Goal: Transaction & Acquisition: Obtain resource

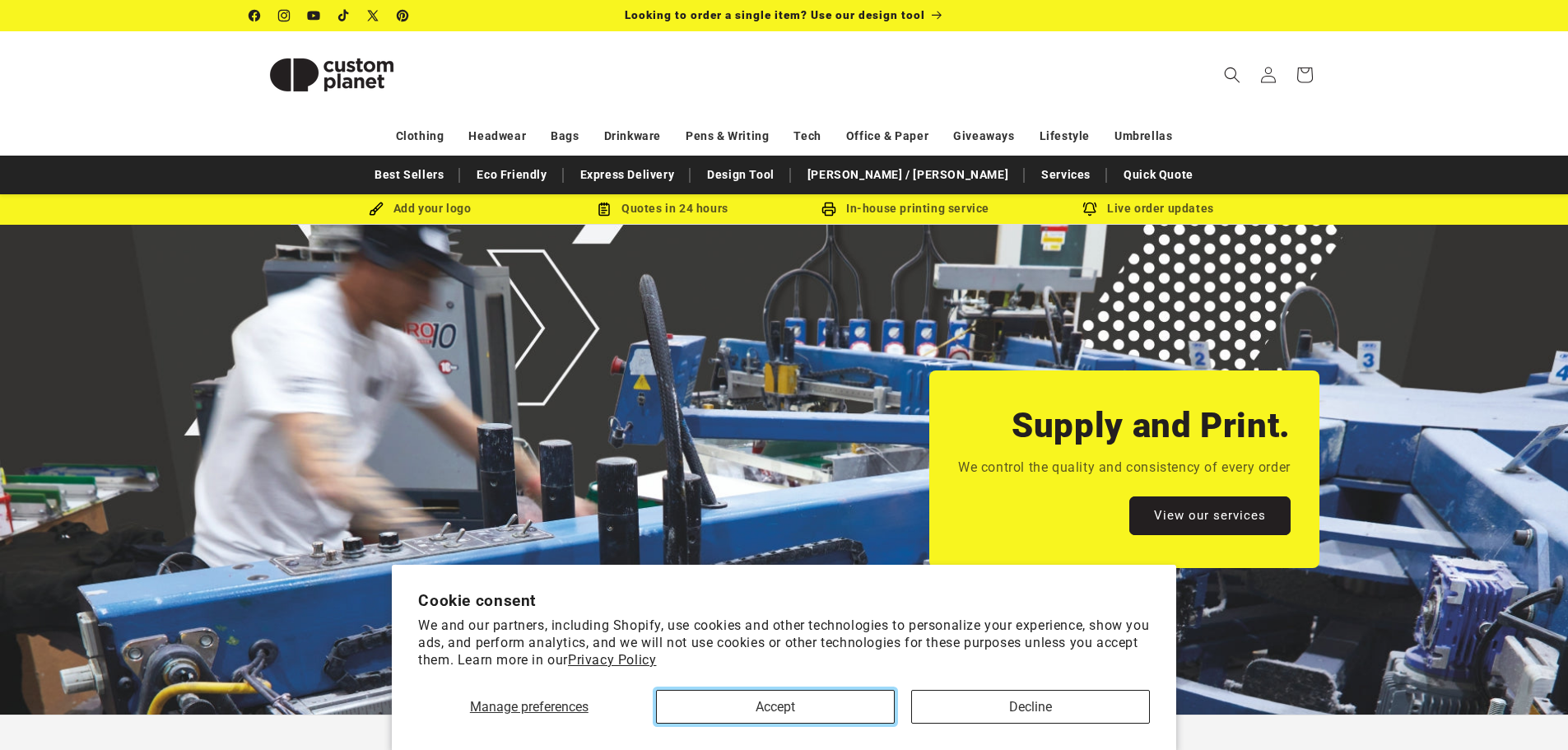
click at [838, 706] on button "Accept" at bounding box center [775, 707] width 238 height 34
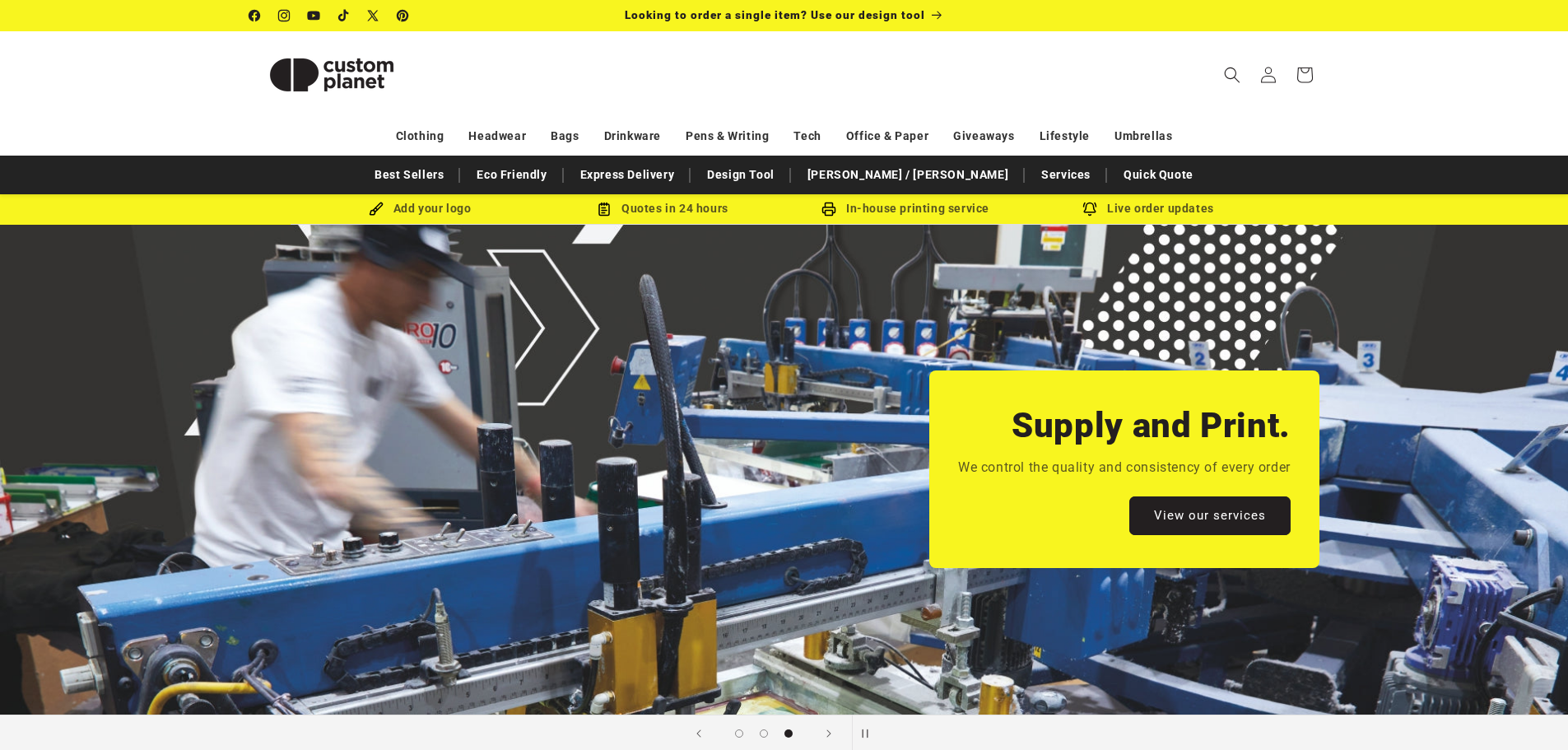
click at [1237, 484] on div "Supply and Print. We control the quality and consistency of every order View ou…" at bounding box center [1124, 469] width 390 height 198
click at [1235, 501] on link "View our services" at bounding box center [1209, 515] width 162 height 39
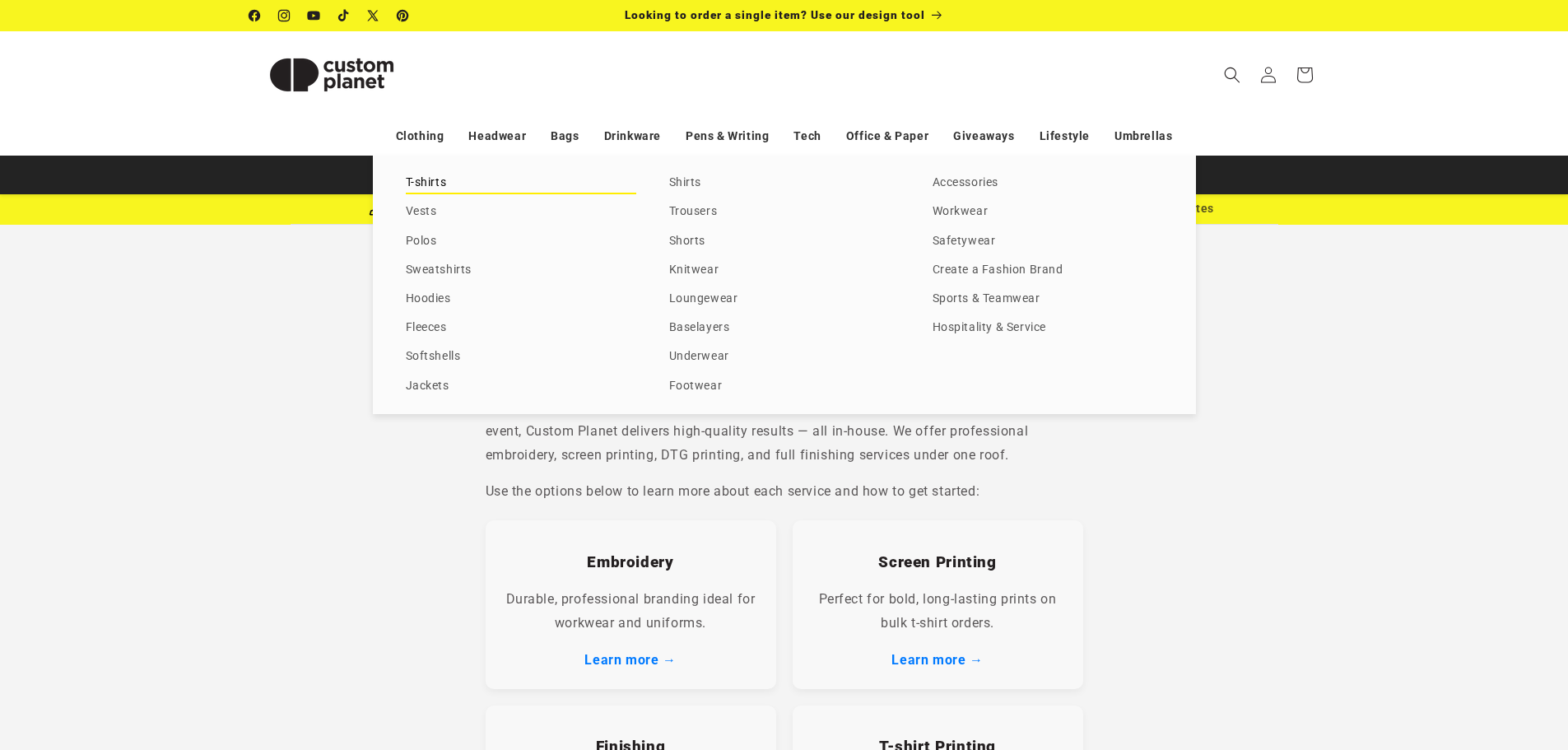
click at [433, 184] on link "T-shirts" at bounding box center [520, 183] width 230 height 22
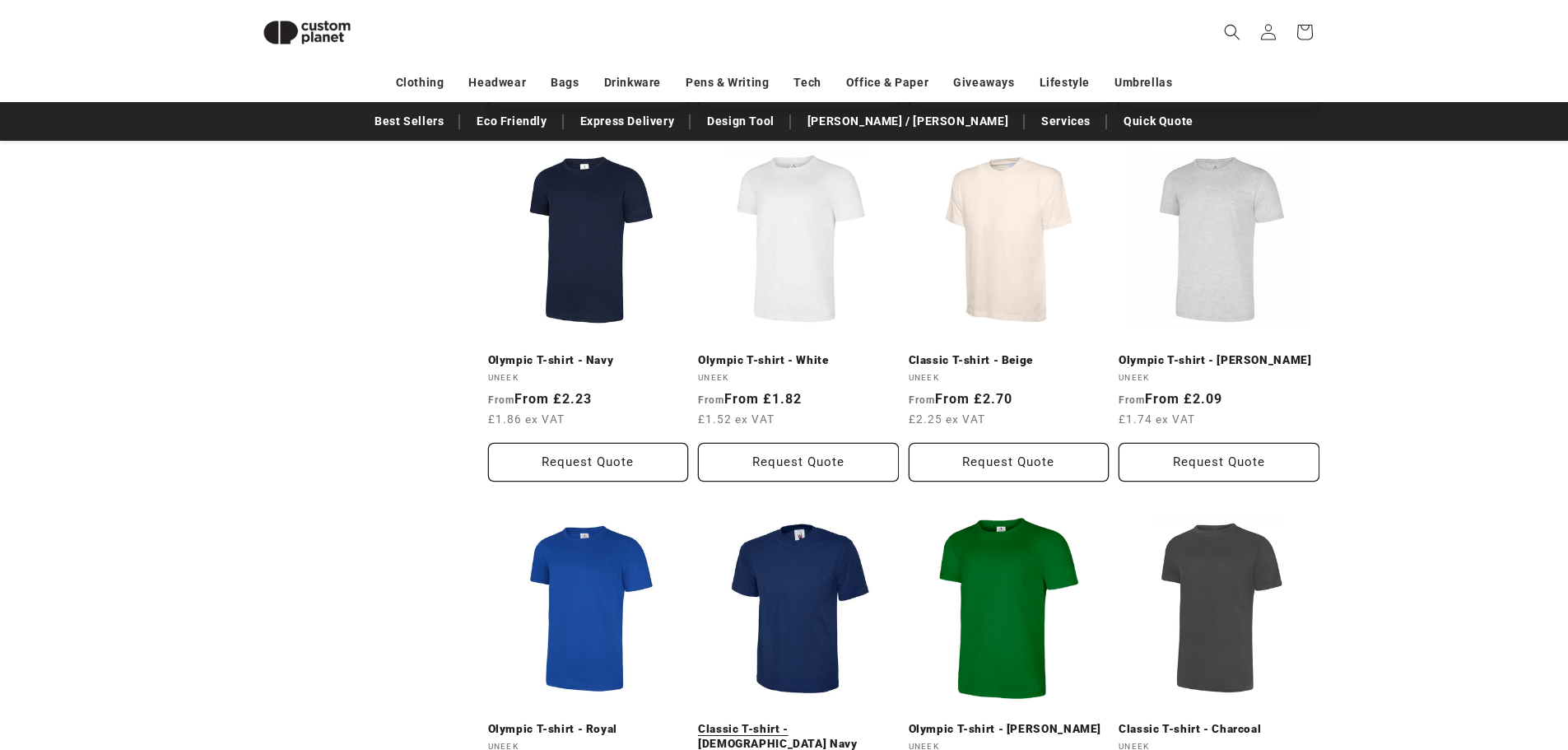
scroll to position [1349, 0]
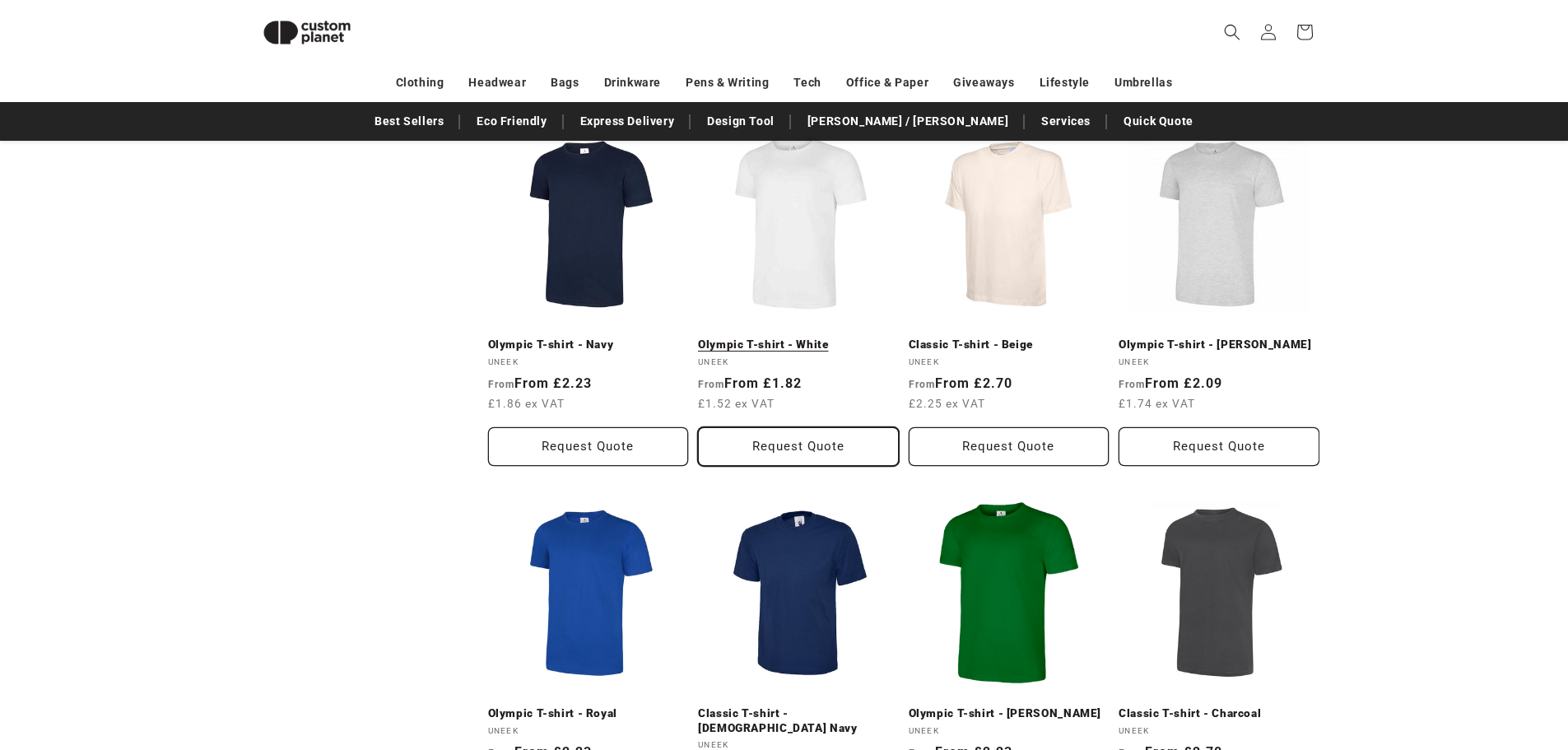
click at [794, 434] on button "Request Quote" at bounding box center [798, 446] width 201 height 39
click at [791, 427] on button "Request Quote" at bounding box center [798, 446] width 201 height 39
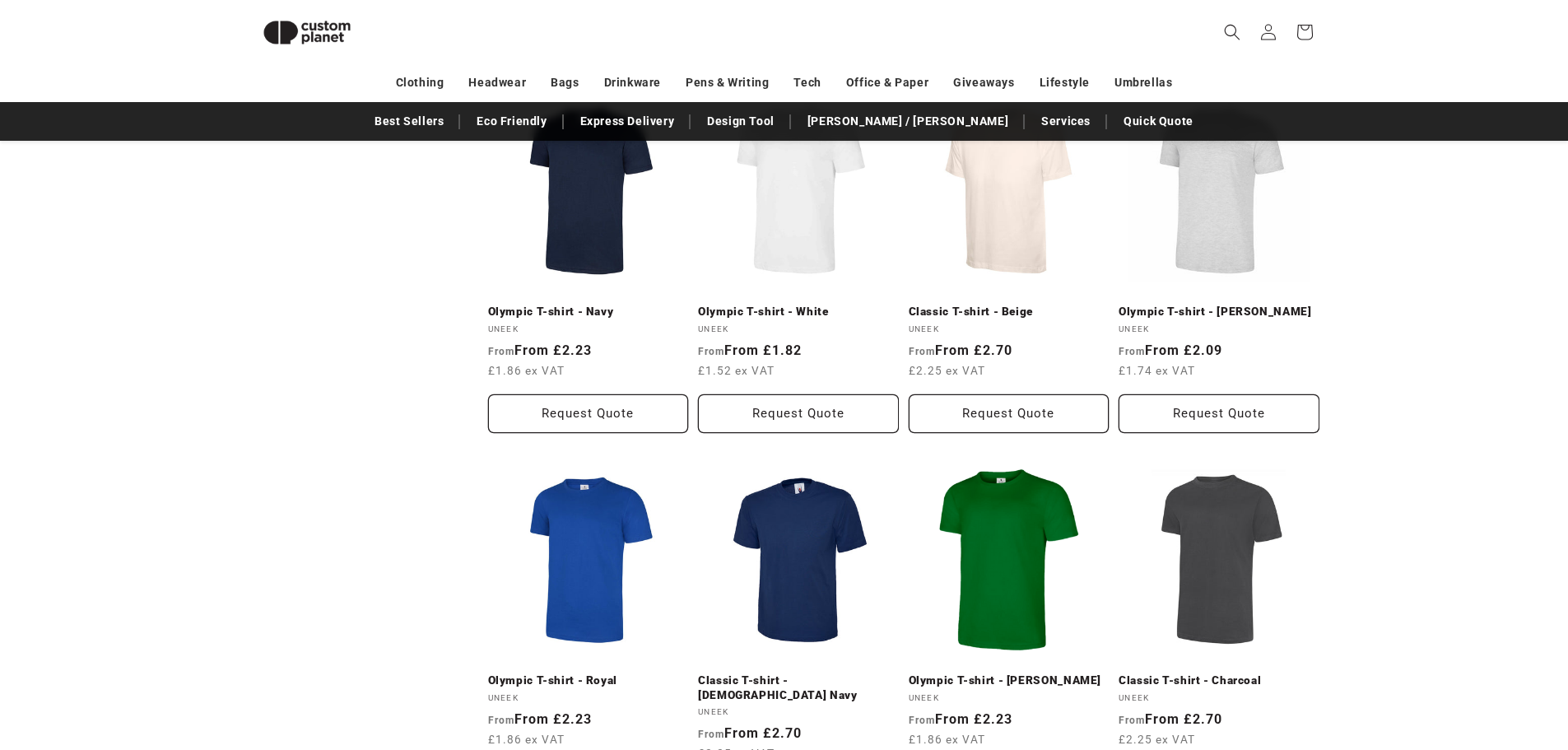
scroll to position [1898, 0]
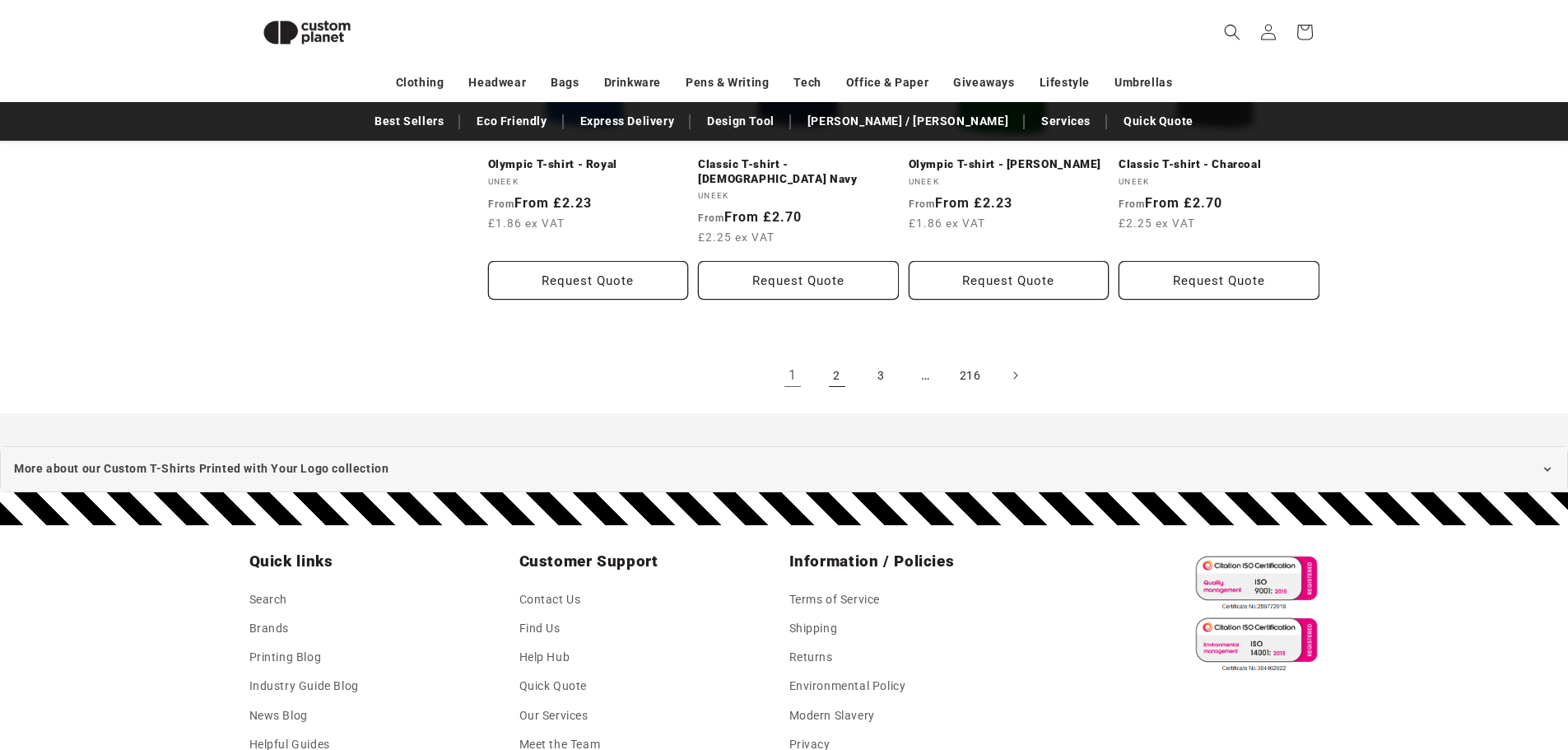
click at [834, 357] on link "2" at bounding box center [836, 375] width 36 height 36
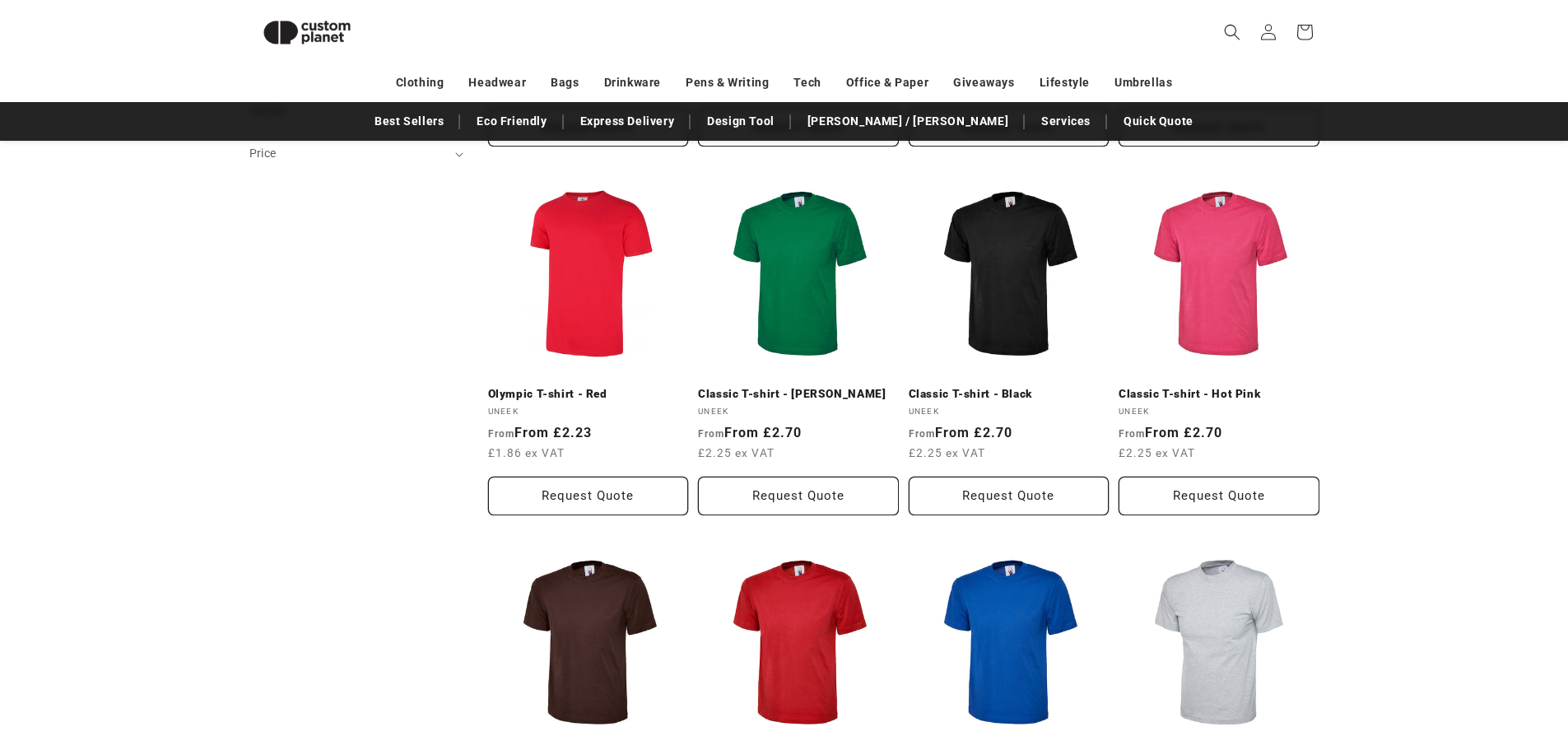
scroll to position [527, 0]
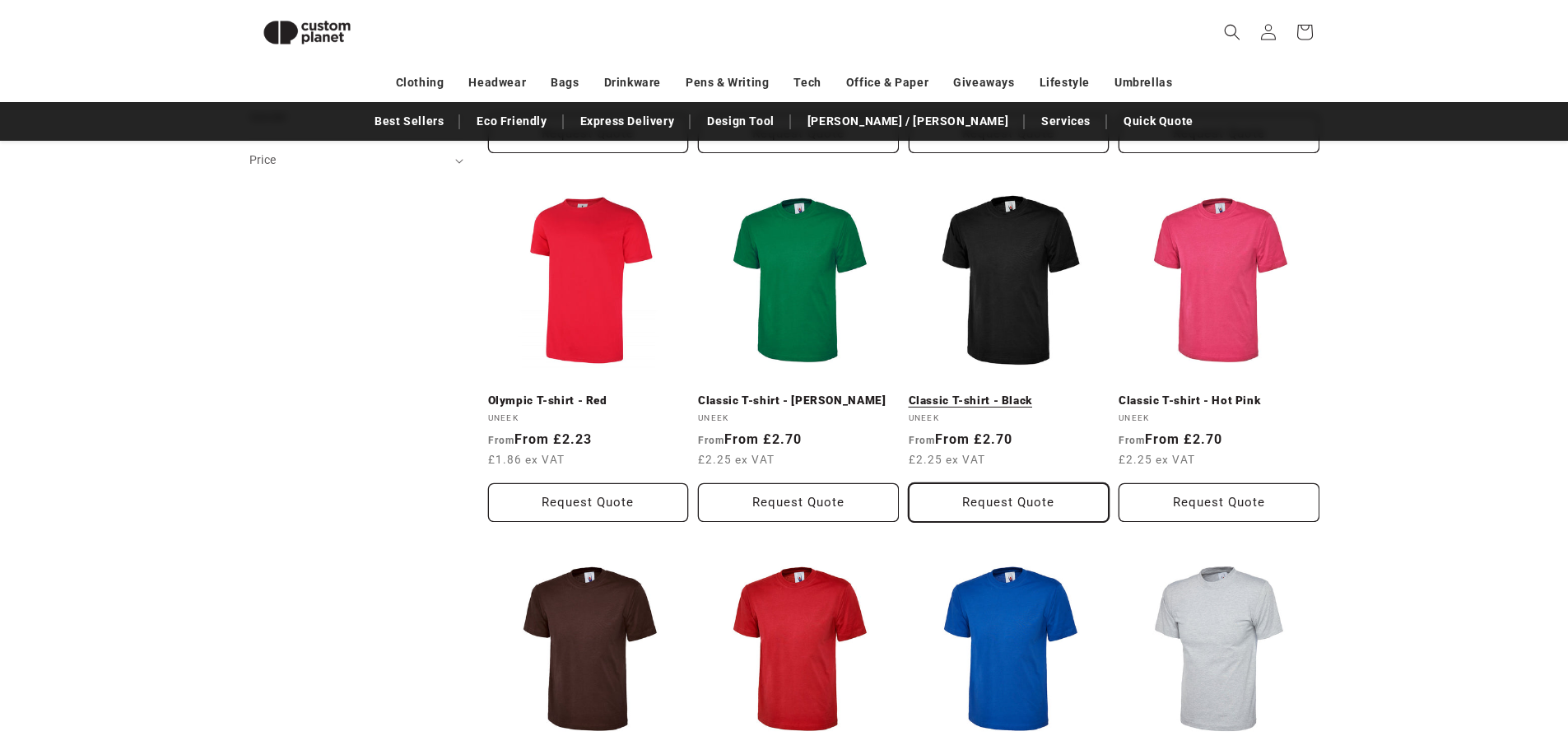
click at [1003, 499] on button "Request Quote" at bounding box center [1009, 502] width 201 height 39
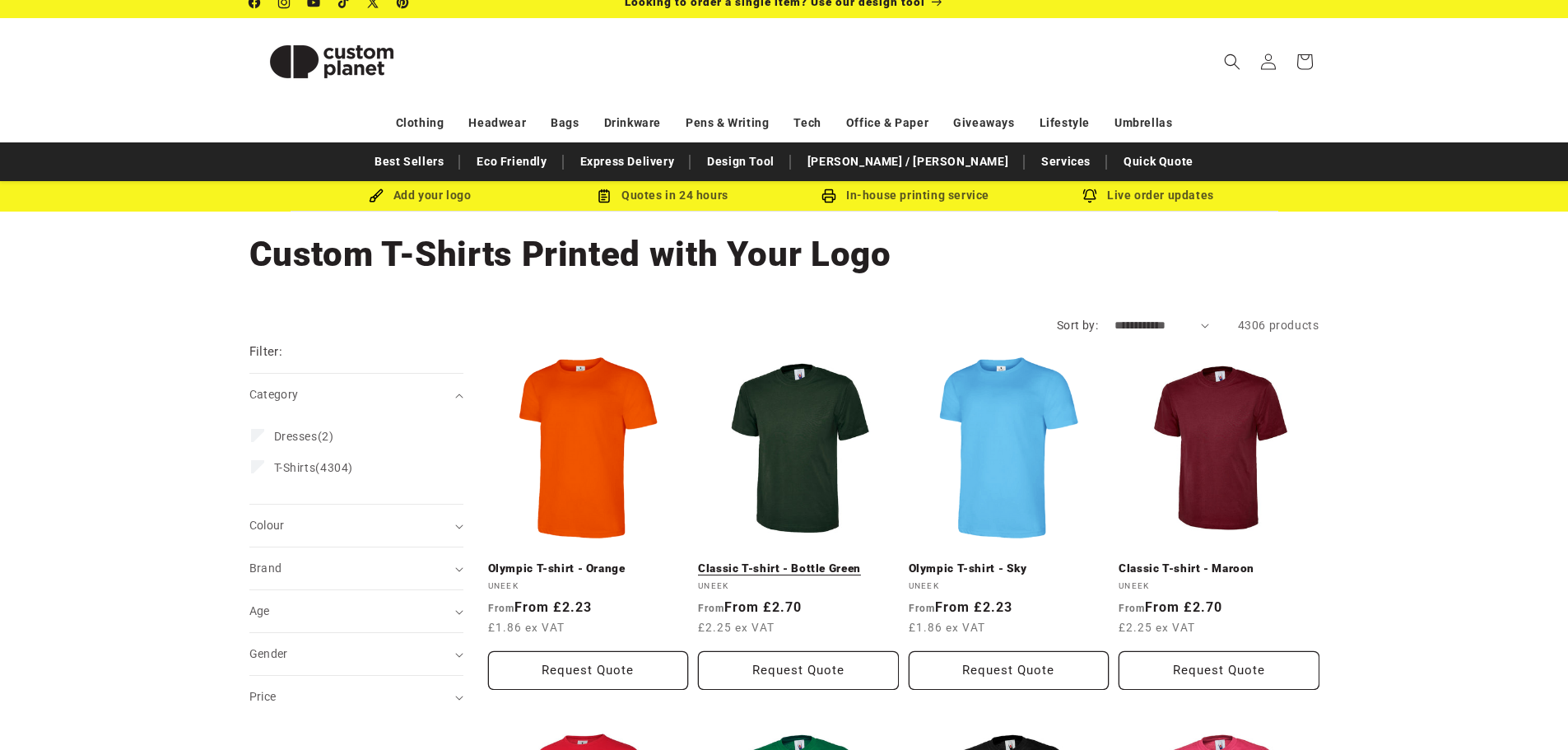
scroll to position [0, 0]
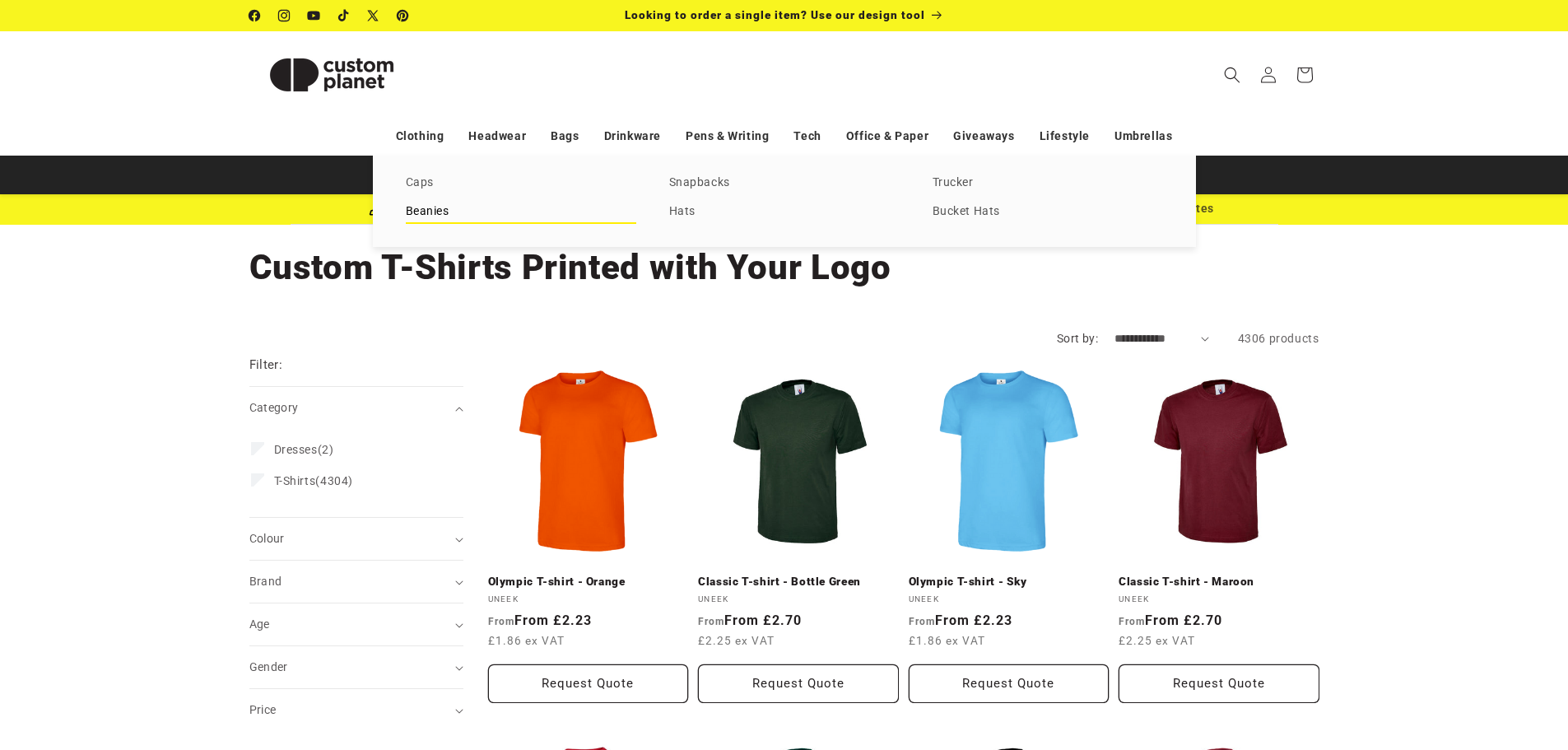
click at [433, 215] on link "Beanies" at bounding box center [520, 212] width 230 height 22
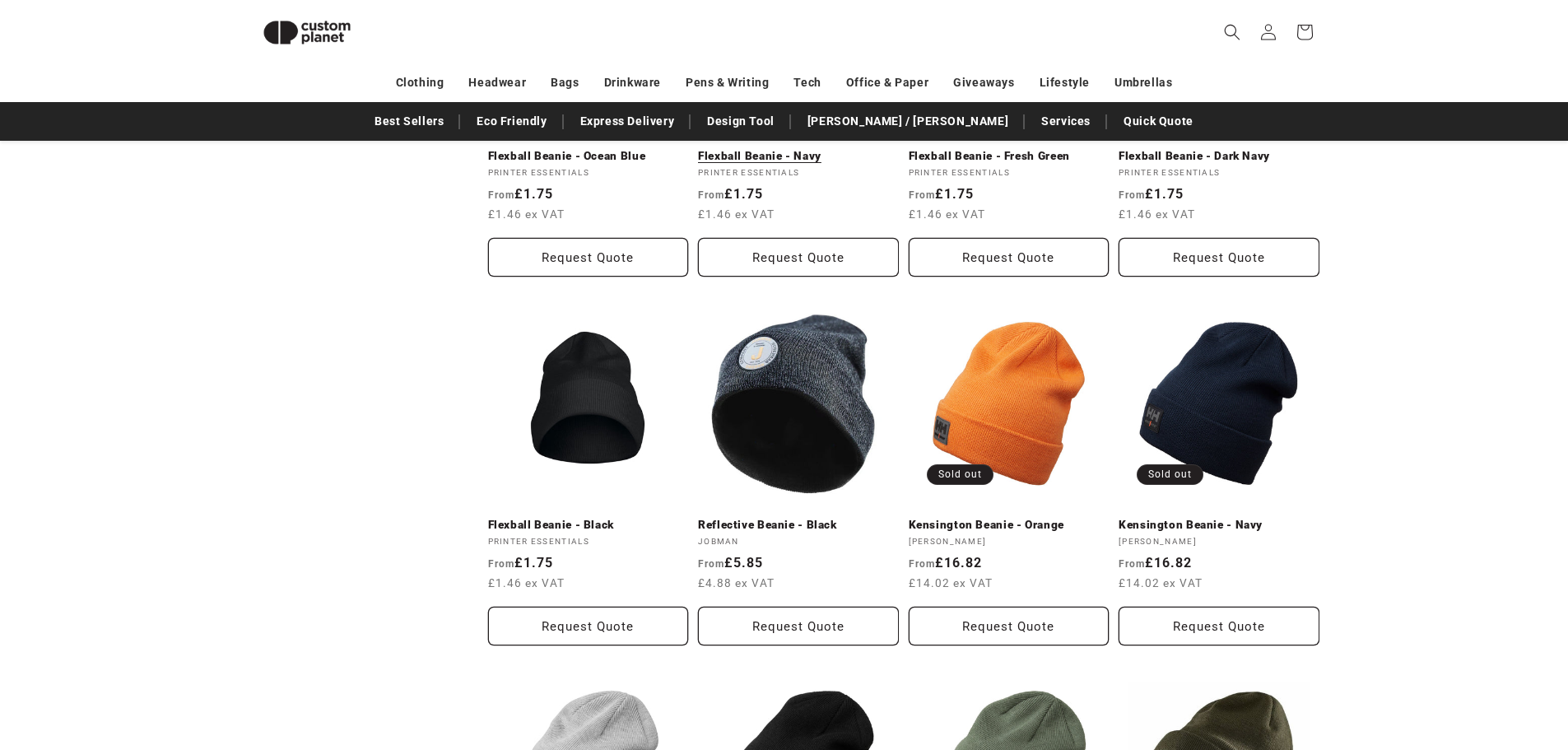
scroll to position [801, 0]
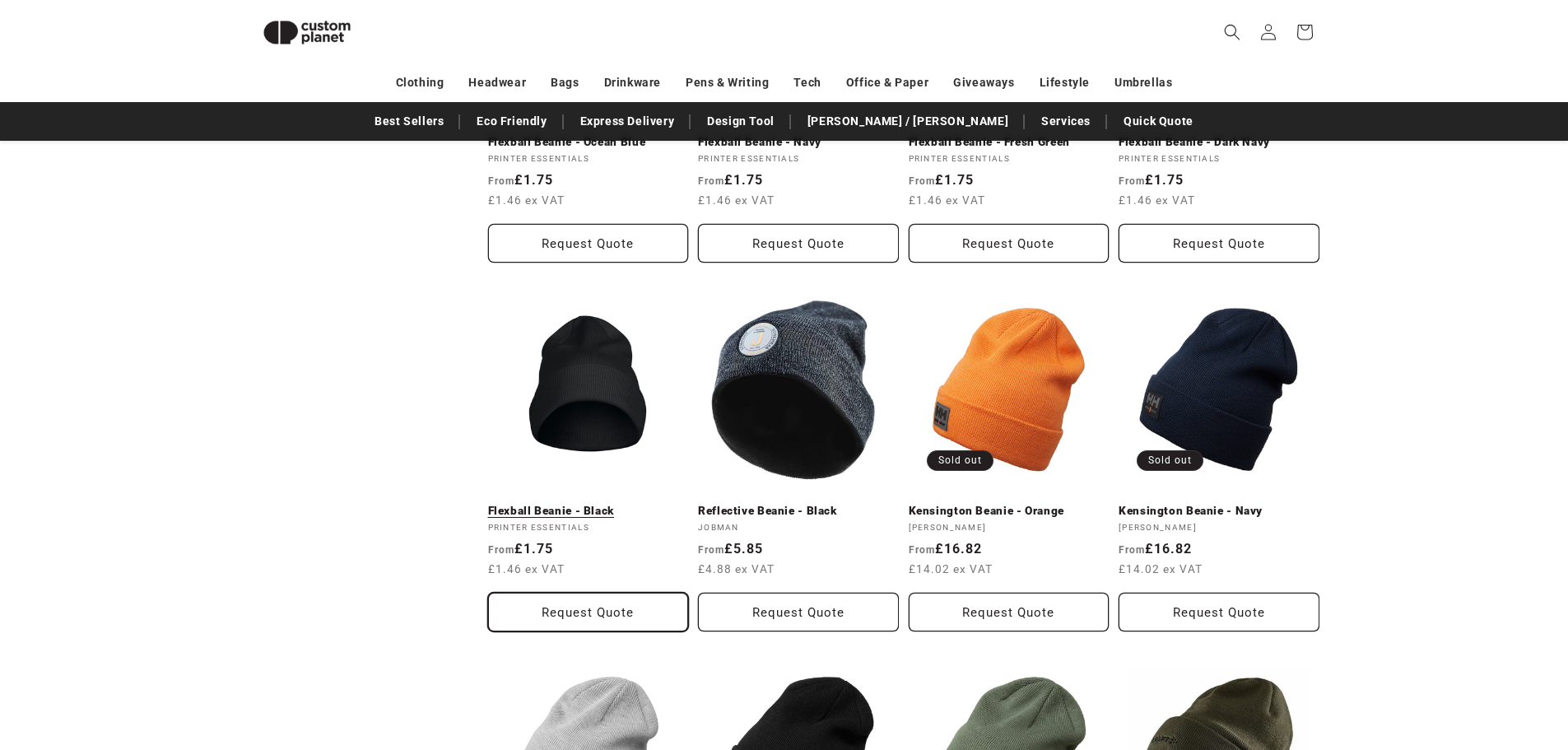
click at [574, 592] on button "Request Quote" at bounding box center [588, 611] width 201 height 39
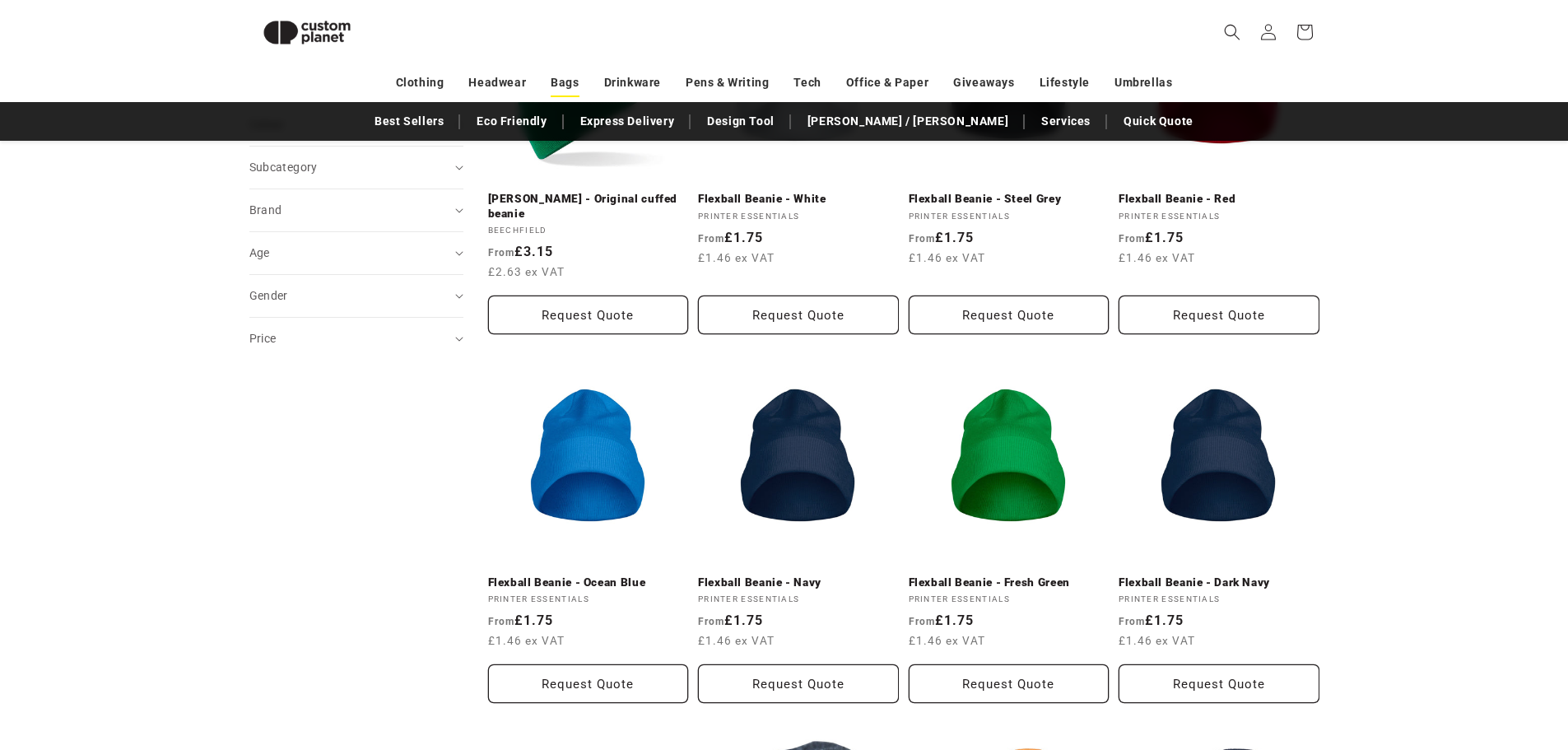
scroll to position [0, 0]
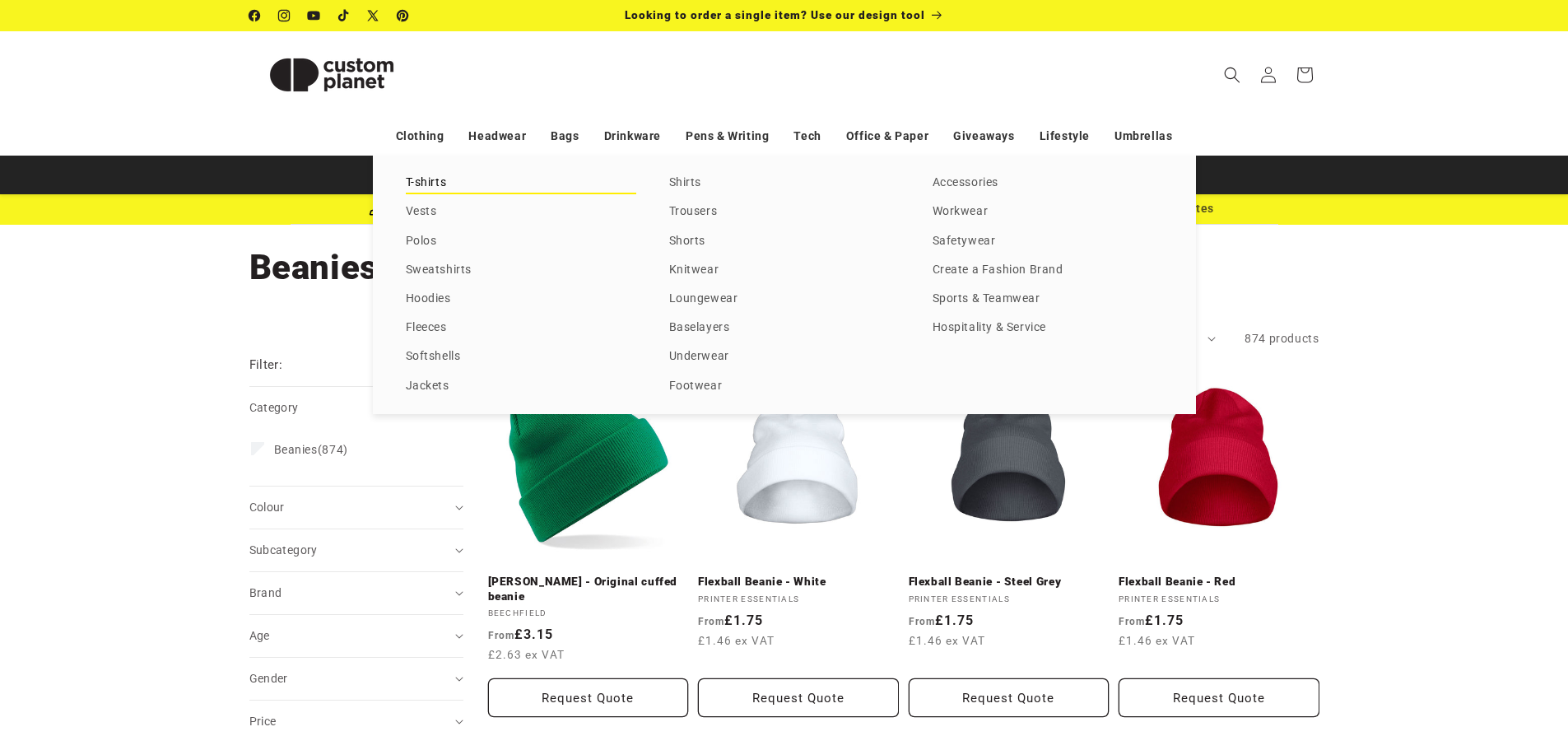
click at [429, 188] on link "T-shirts" at bounding box center [520, 183] width 230 height 22
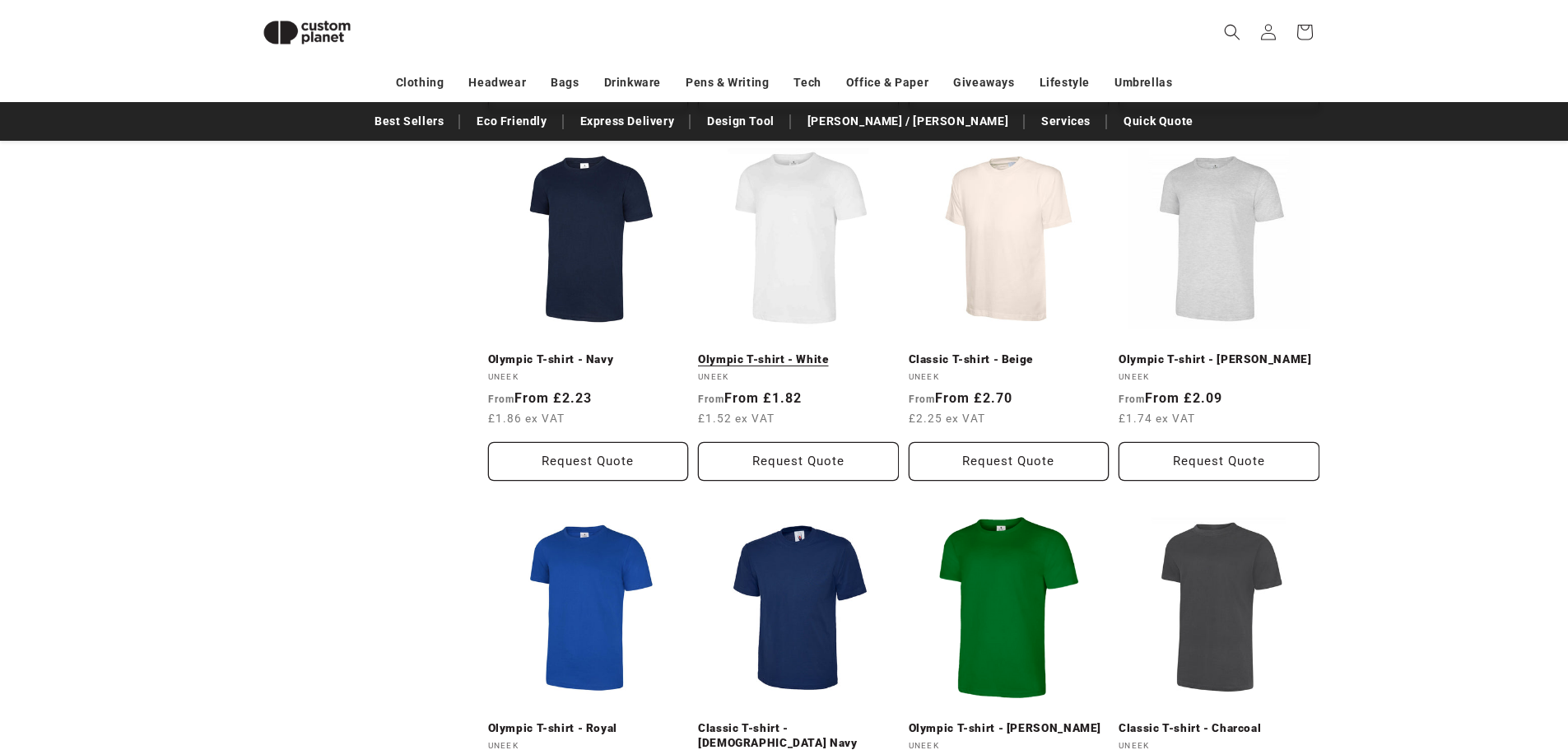
scroll to position [1349, 0]
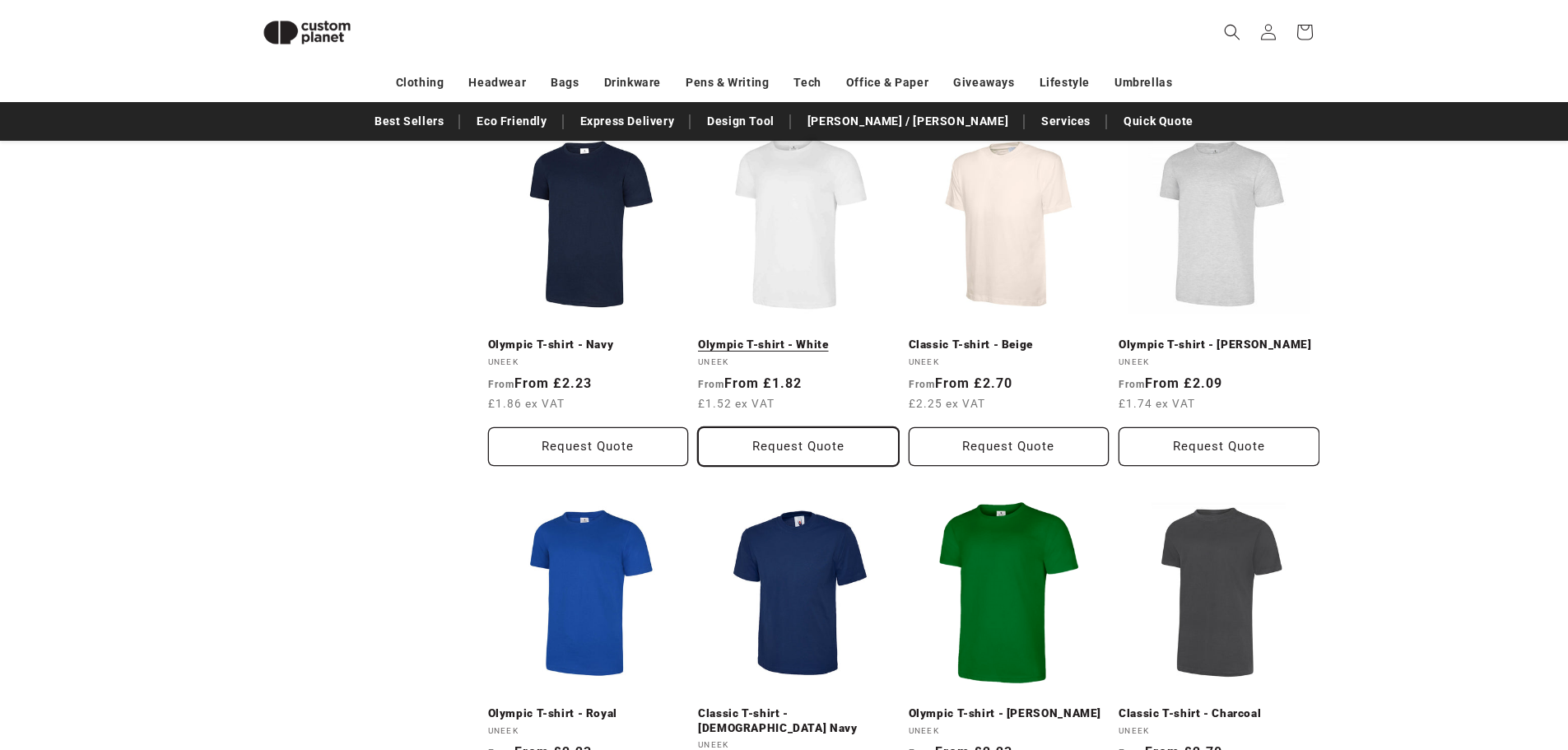
click at [814, 441] on button "Request Quote" at bounding box center [798, 446] width 201 height 39
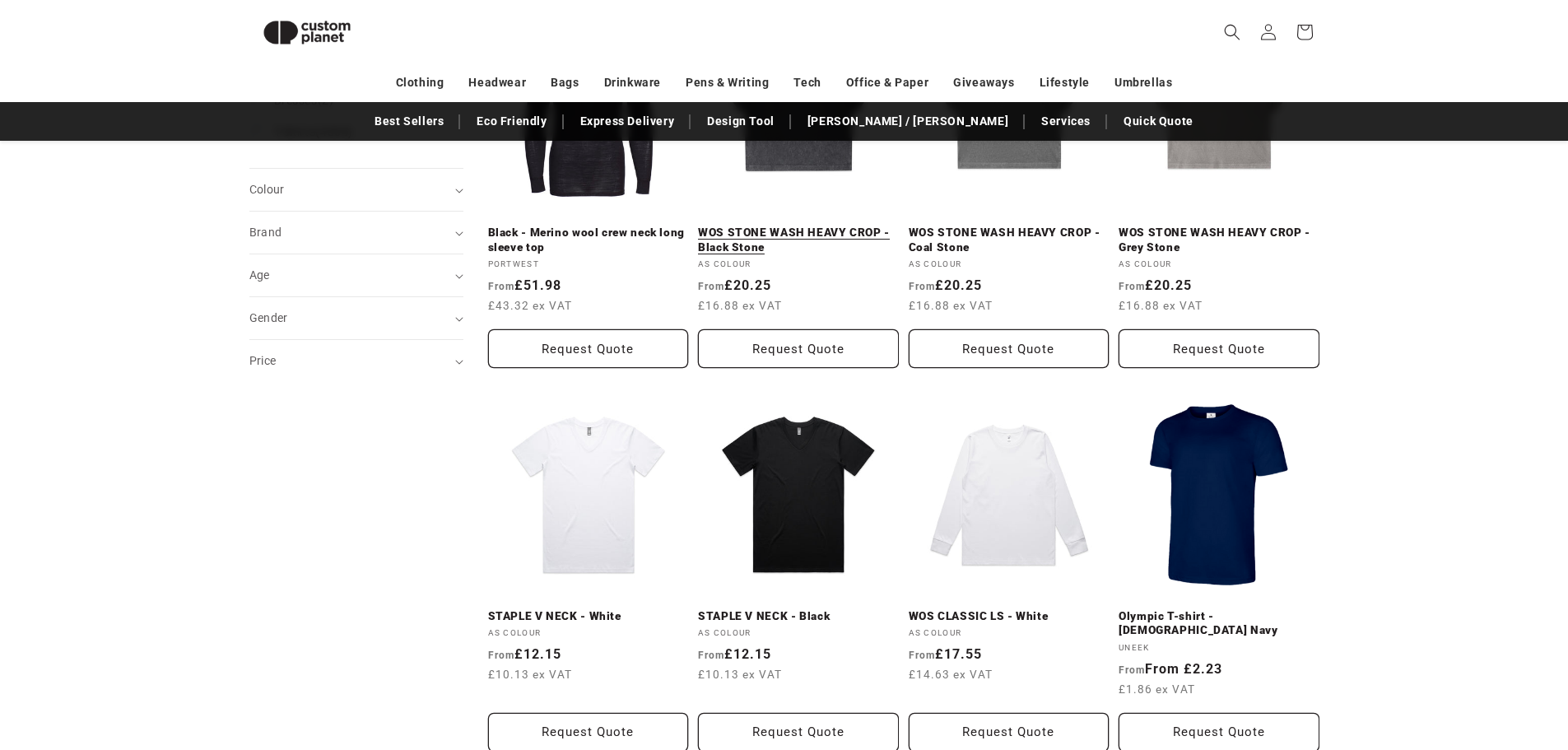
scroll to position [0, 0]
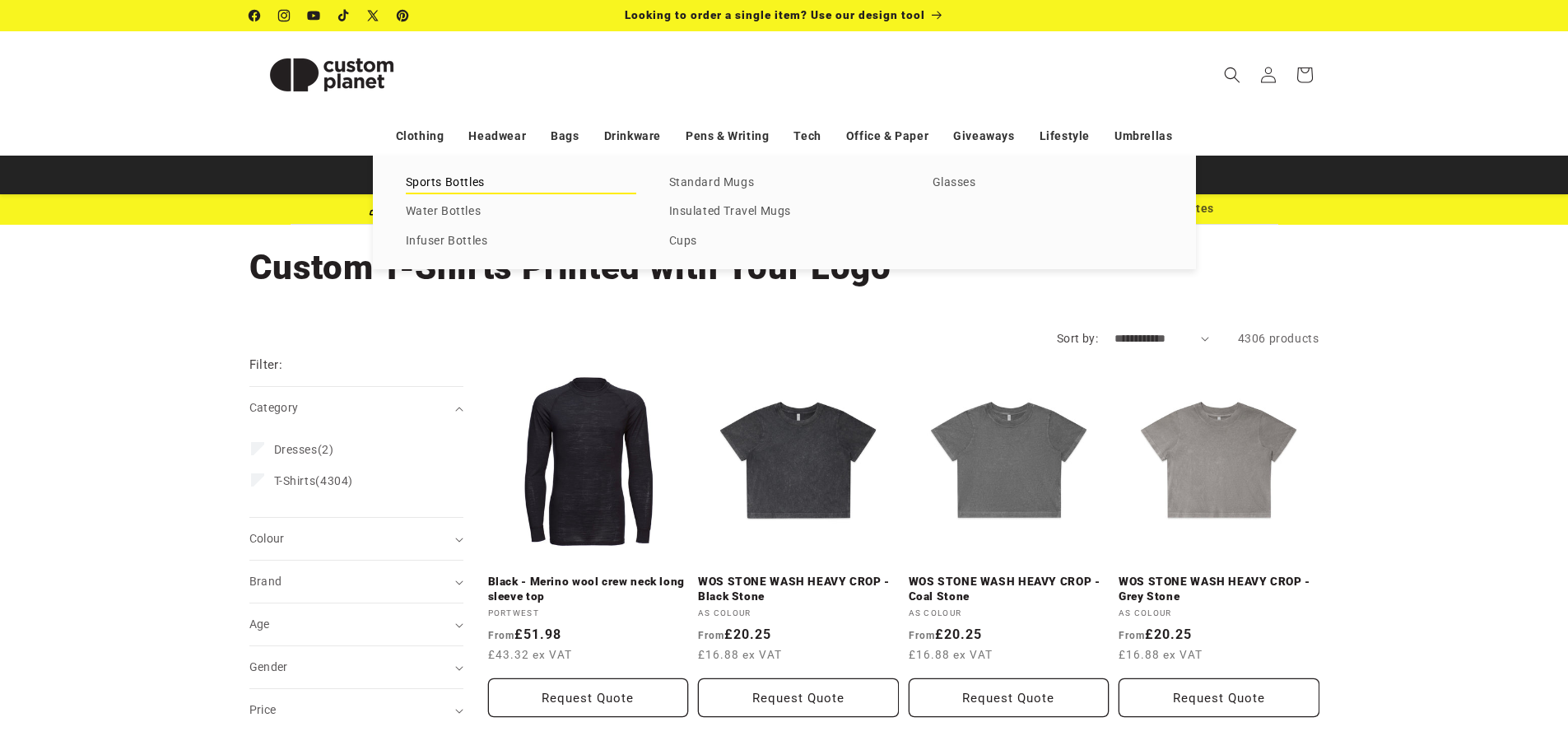
click at [458, 183] on link "Sports Bottles" at bounding box center [520, 183] width 230 height 22
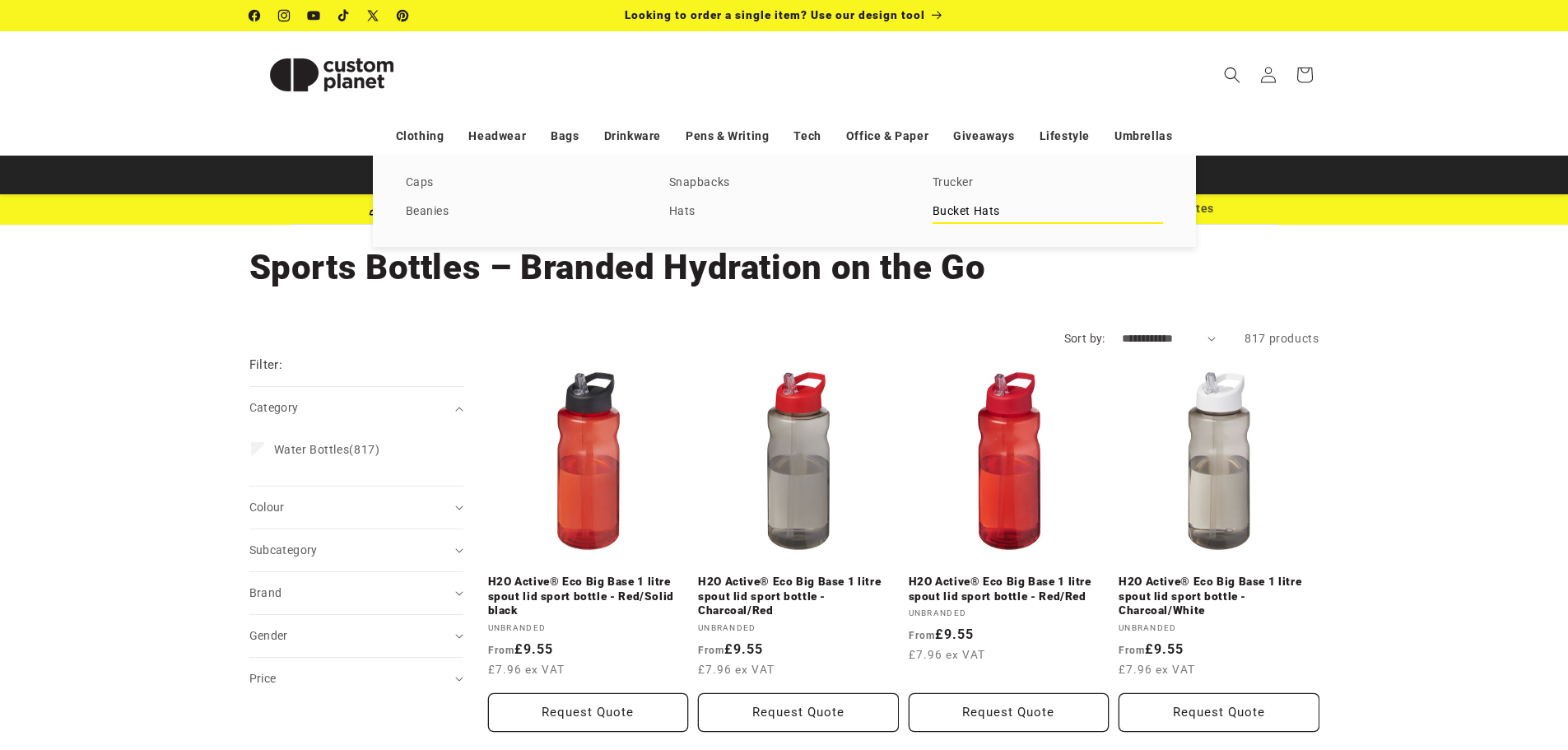
click at [956, 218] on link "Bucket Hats" at bounding box center [1047, 212] width 230 height 22
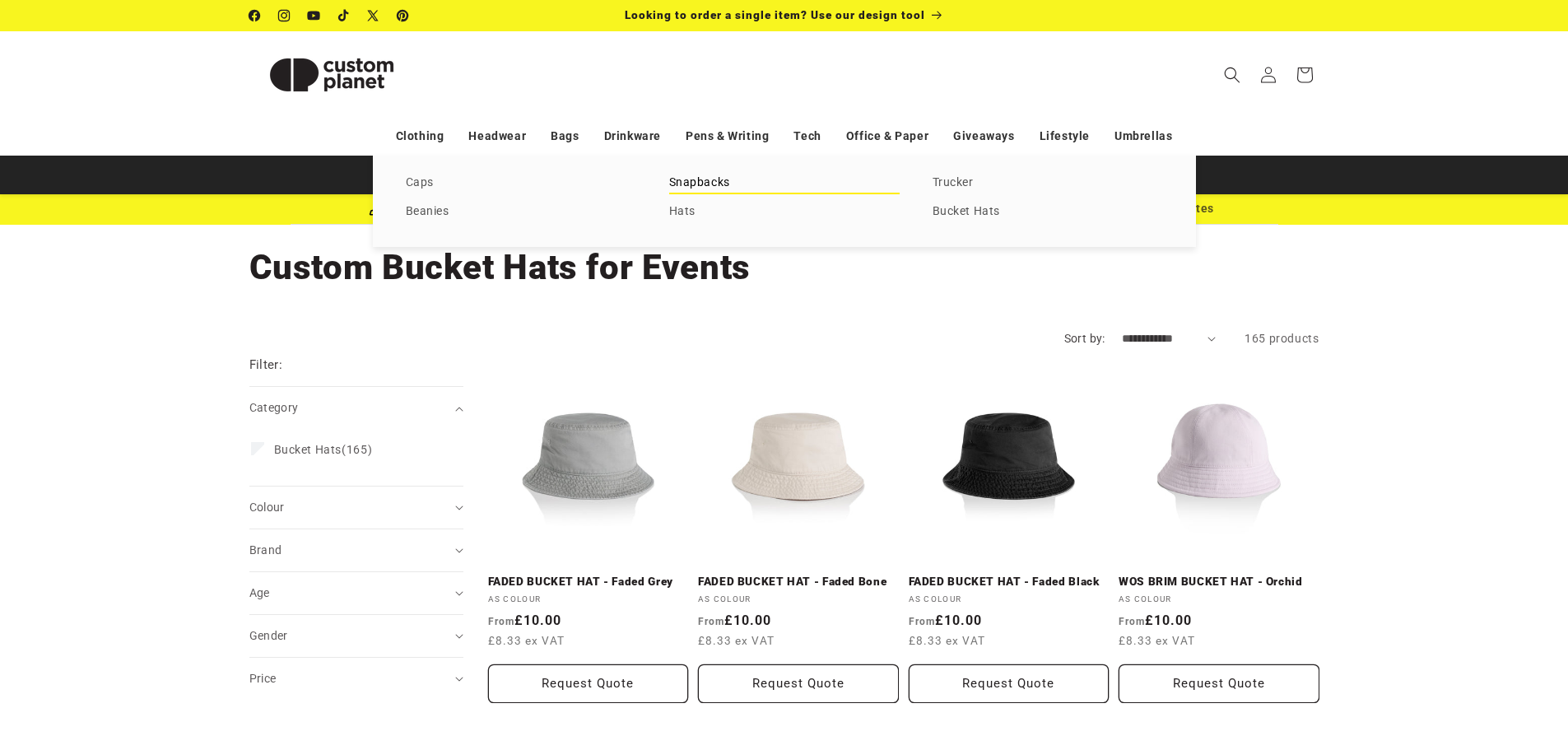
click at [689, 182] on link "Snapbacks" at bounding box center [784, 183] width 230 height 22
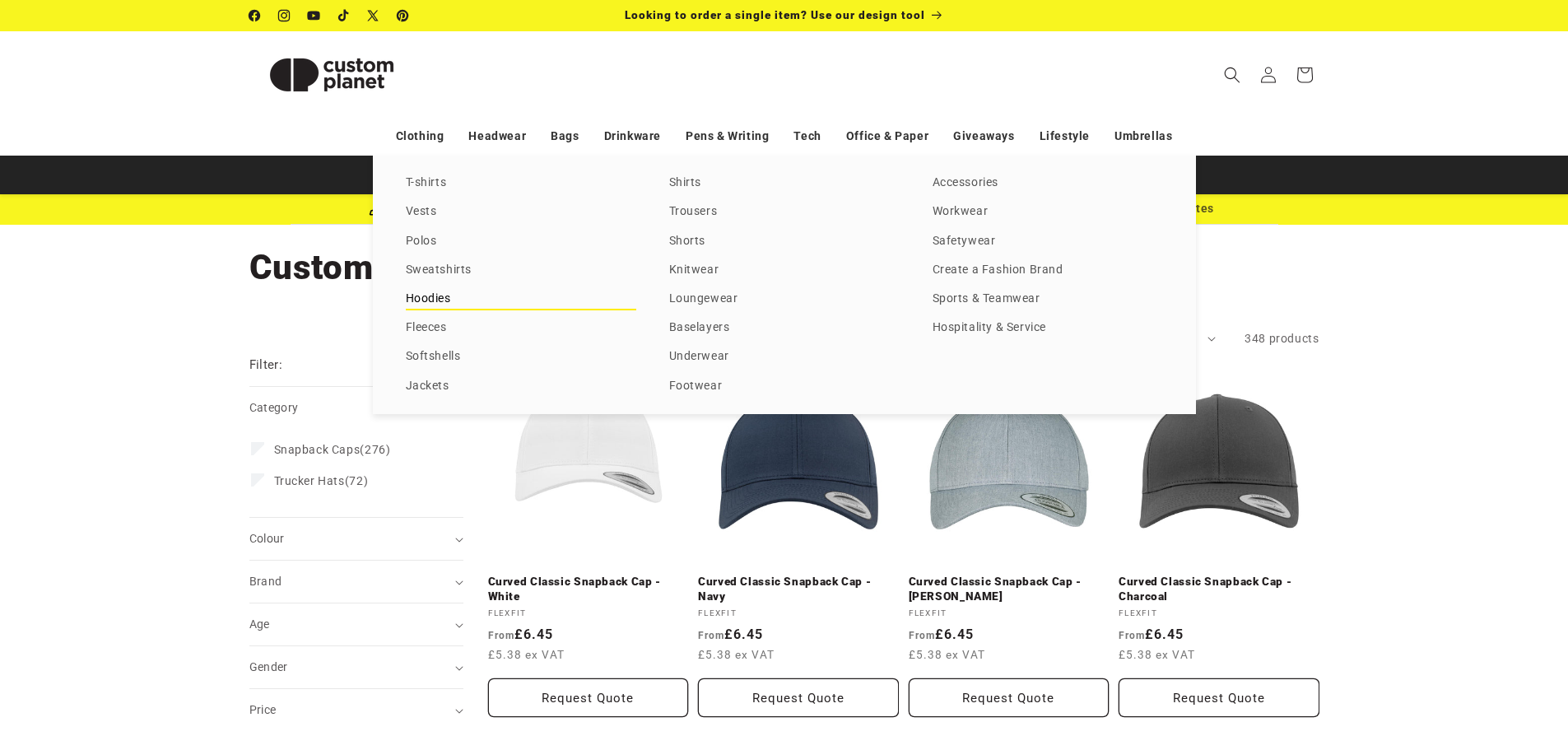
click at [437, 296] on link "Hoodies" at bounding box center [520, 299] width 230 height 22
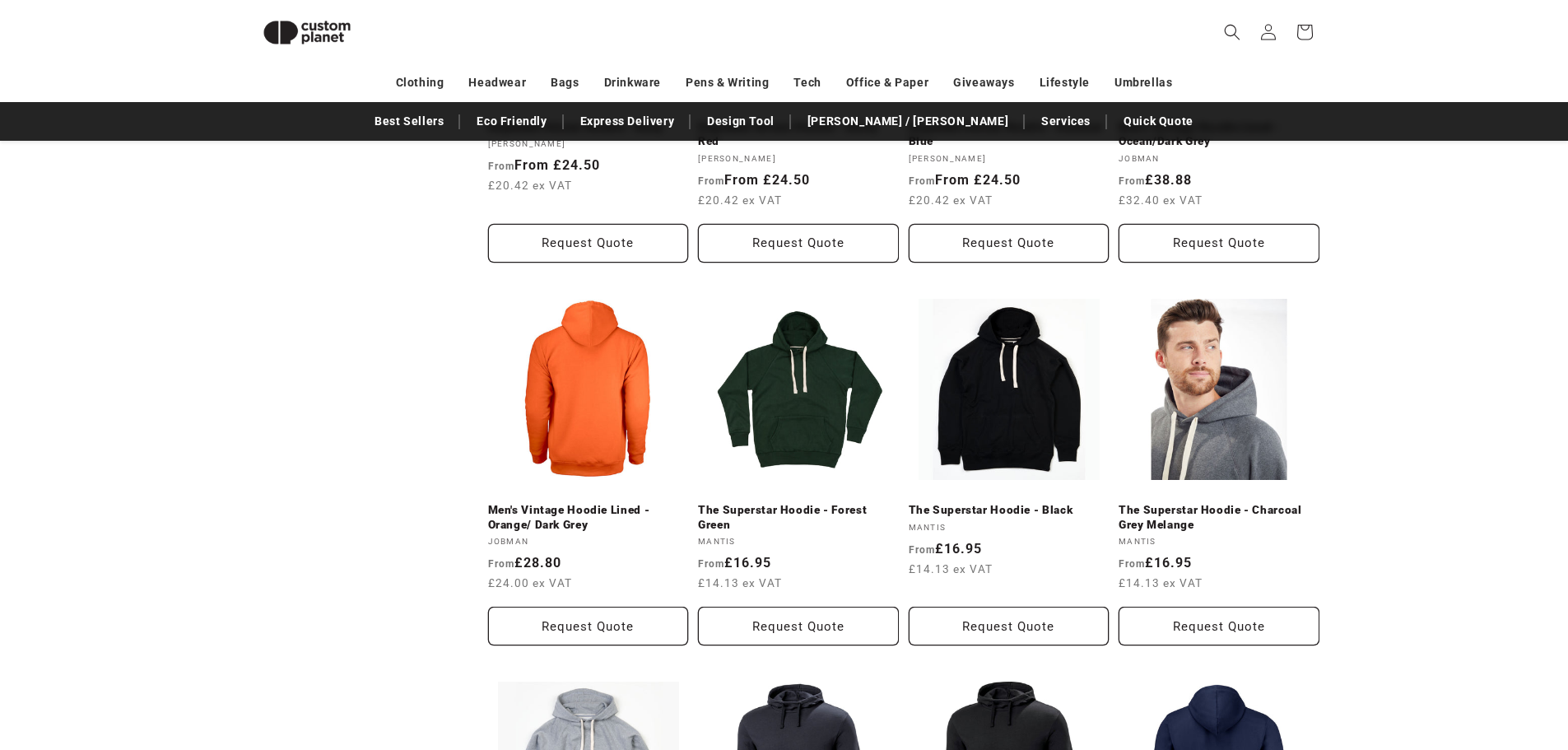
scroll to position [801, 0]
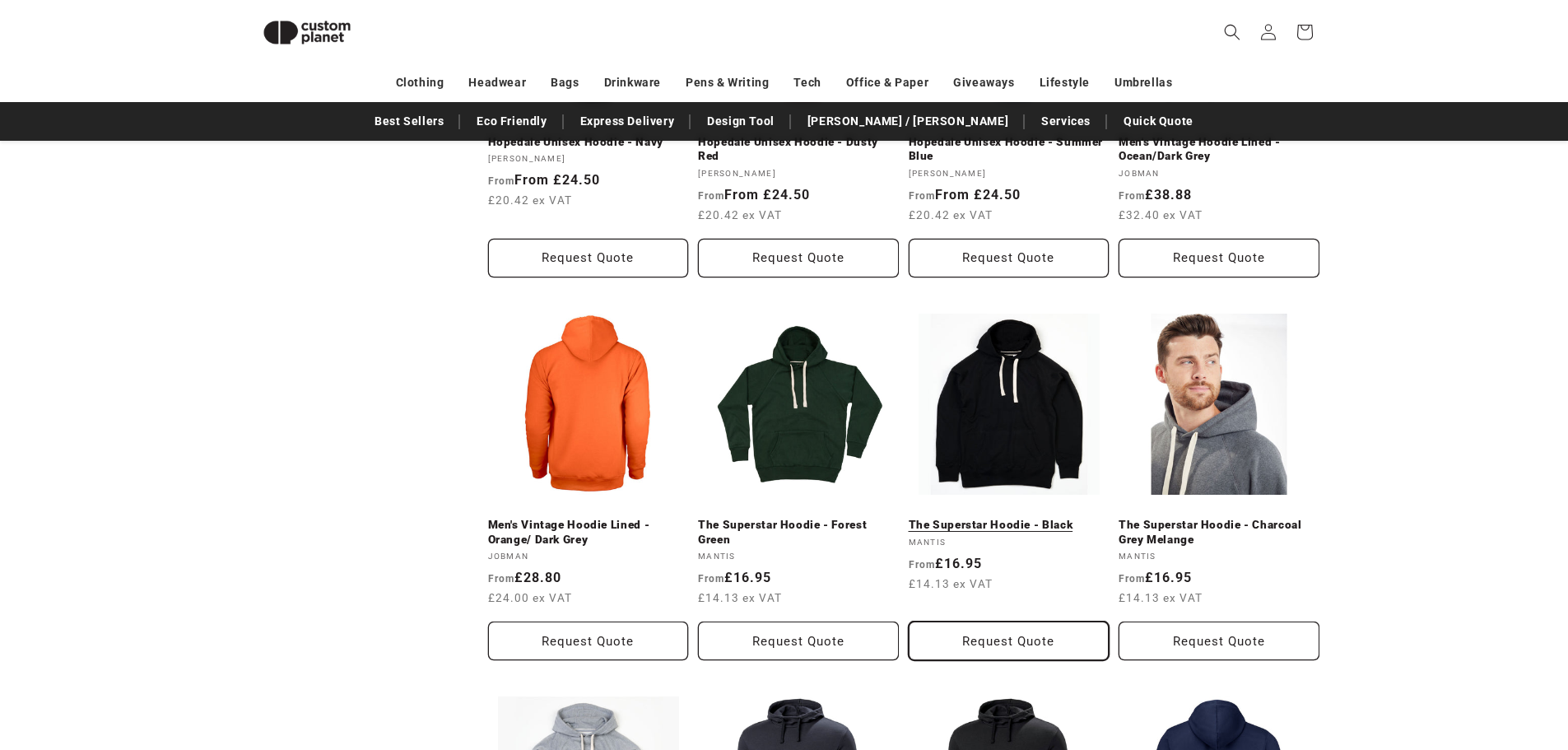
click at [1012, 640] on button "Request Quote" at bounding box center [1009, 641] width 201 height 39
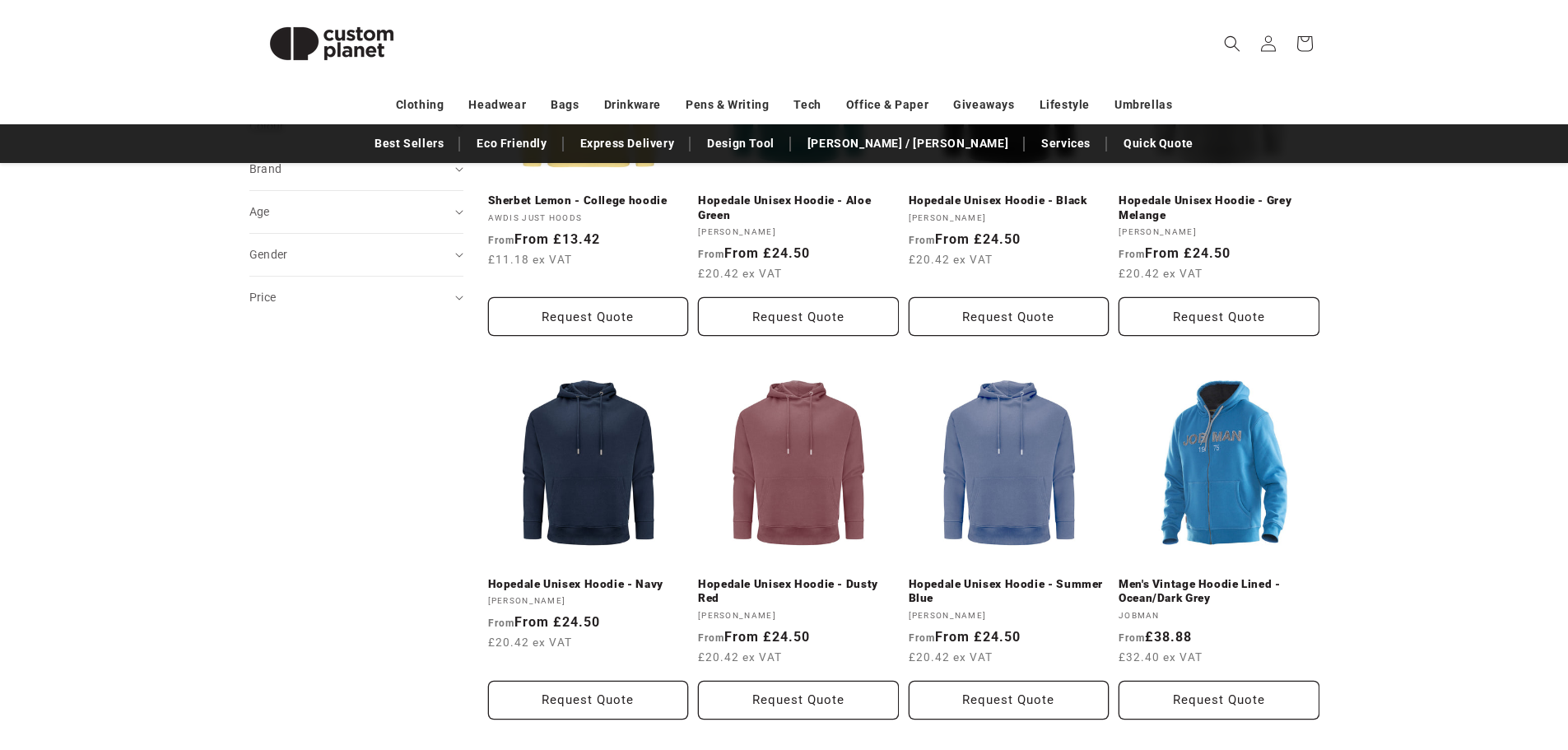
scroll to position [0, 0]
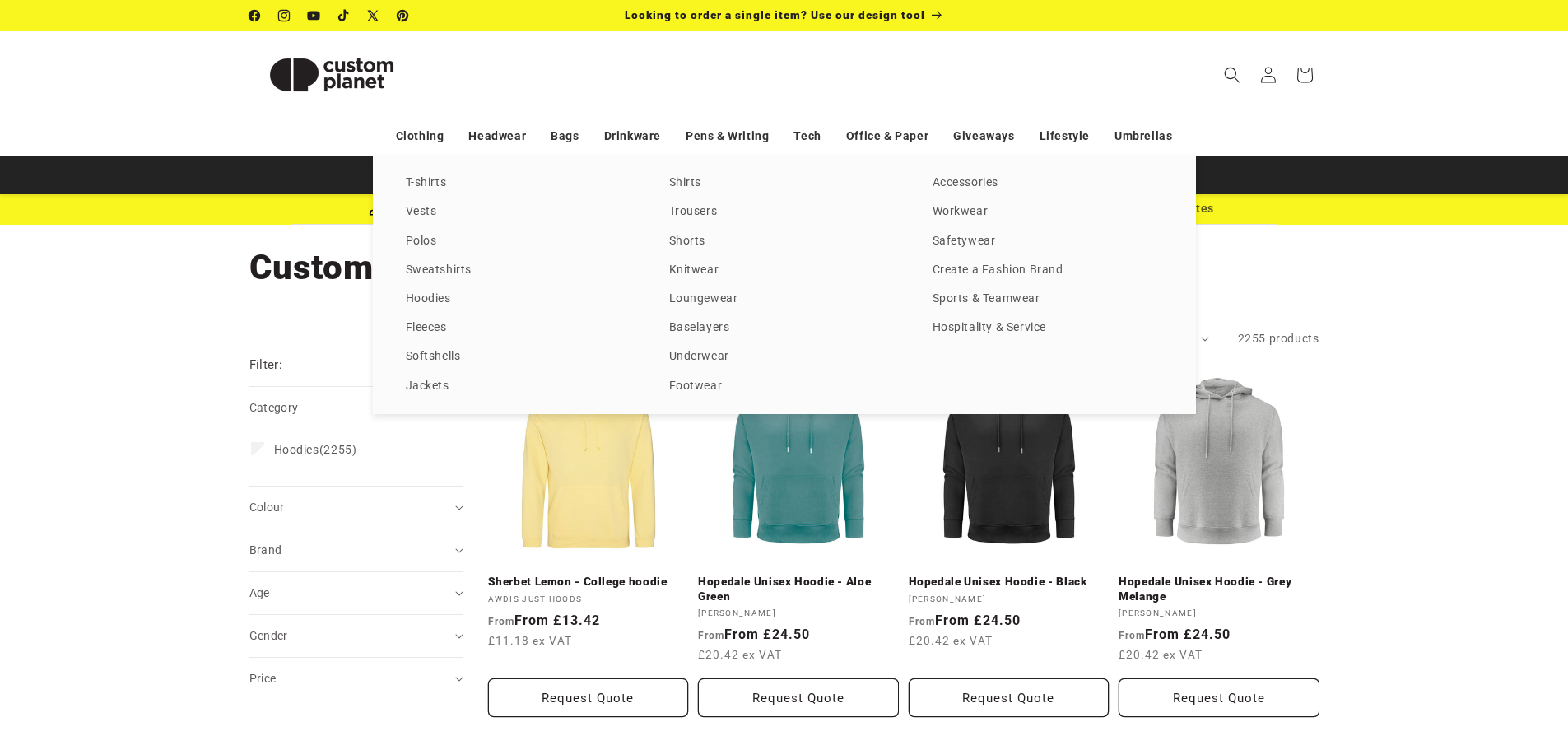
click at [963, 171] on div "T-shirts Vests Polos Sweatshirts Hoodies Fleeces Softshells Jackets Shirts Trou…" at bounding box center [784, 284] width 823 height 259
click at [963, 176] on link "Accessories" at bounding box center [1047, 183] width 230 height 22
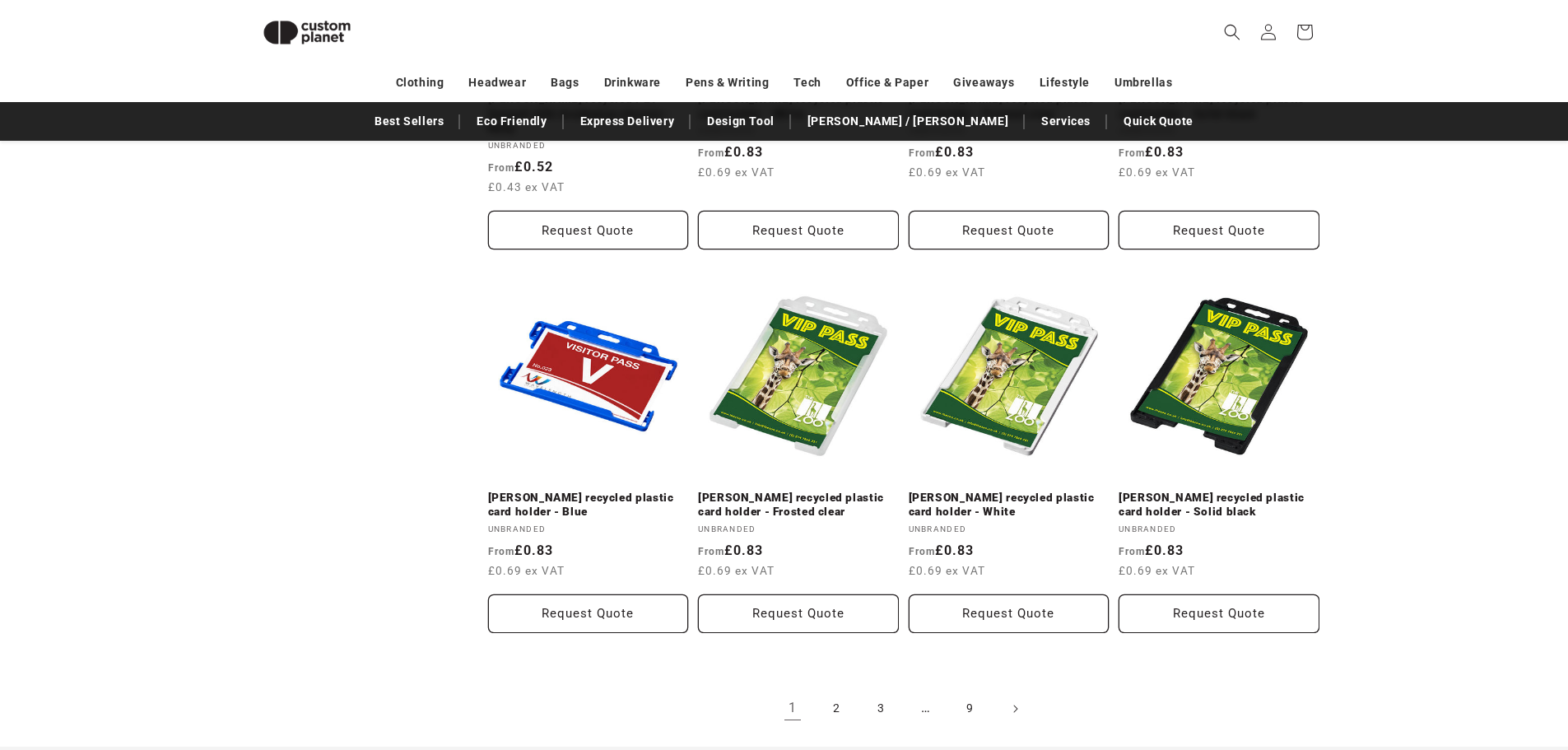
scroll to position [1898, 0]
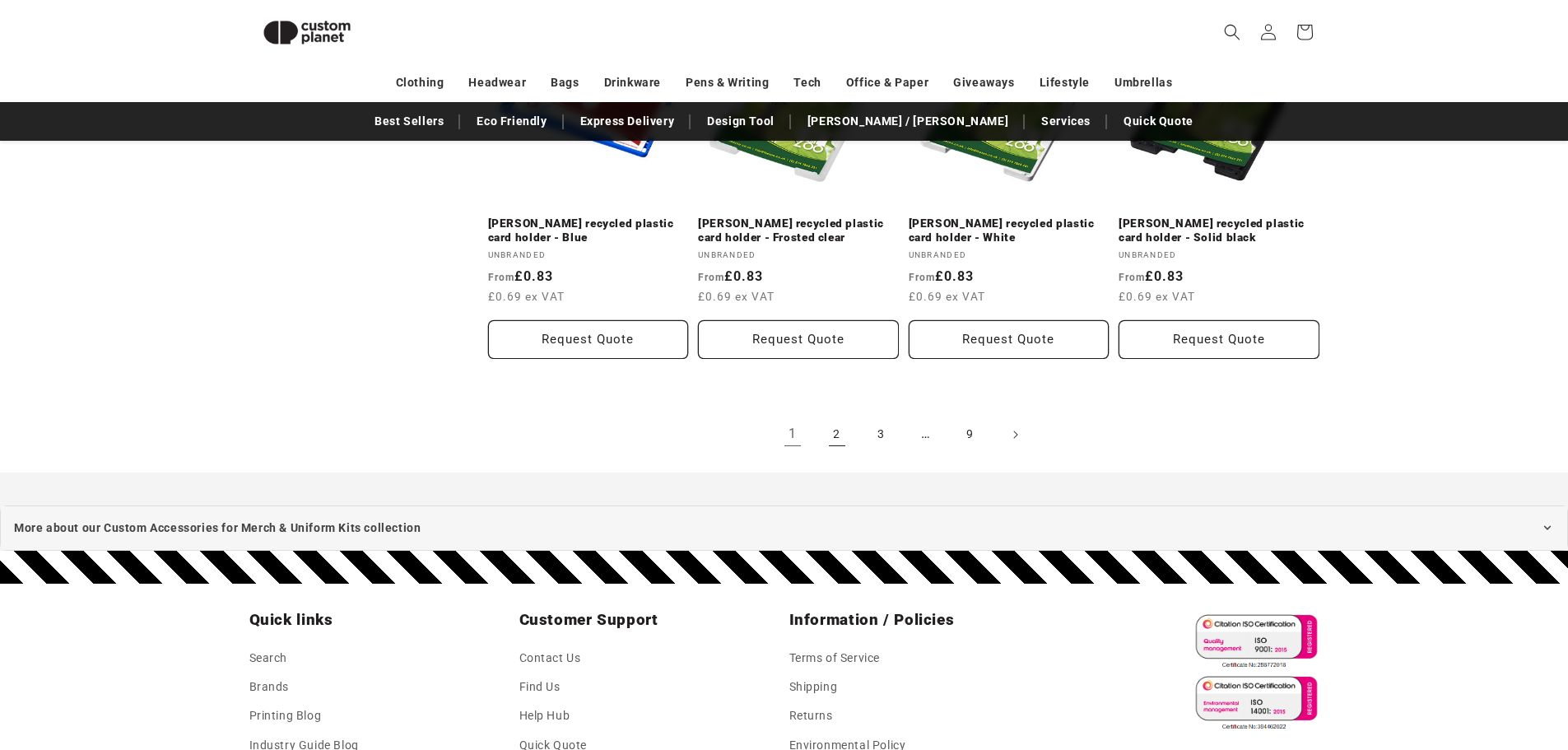
click at [842, 417] on link "2" at bounding box center [836, 434] width 36 height 36
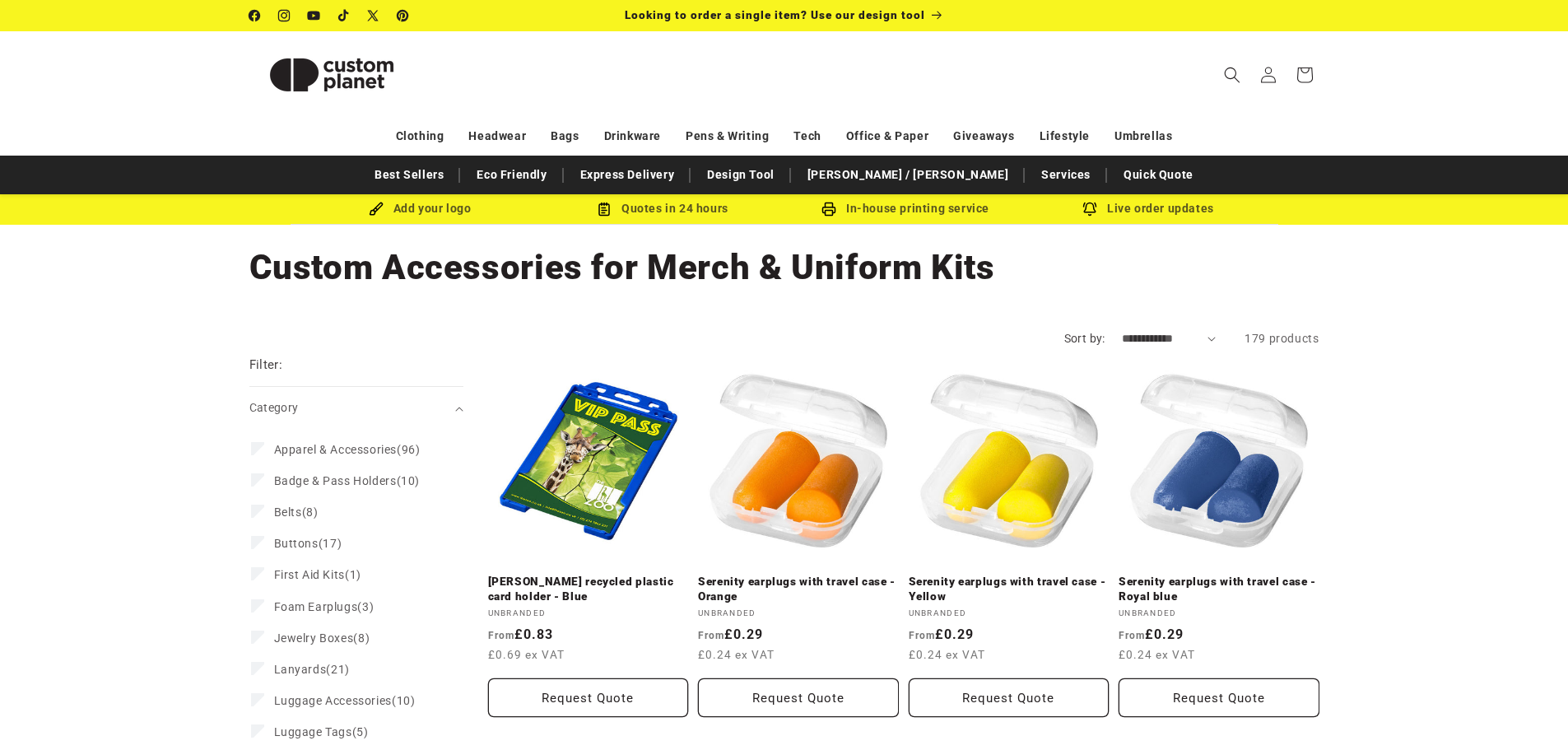
click at [1008, 331] on form "**********" at bounding box center [784, 338] width 1070 height 18
click at [1308, 75] on icon at bounding box center [1305, 75] width 39 height 39
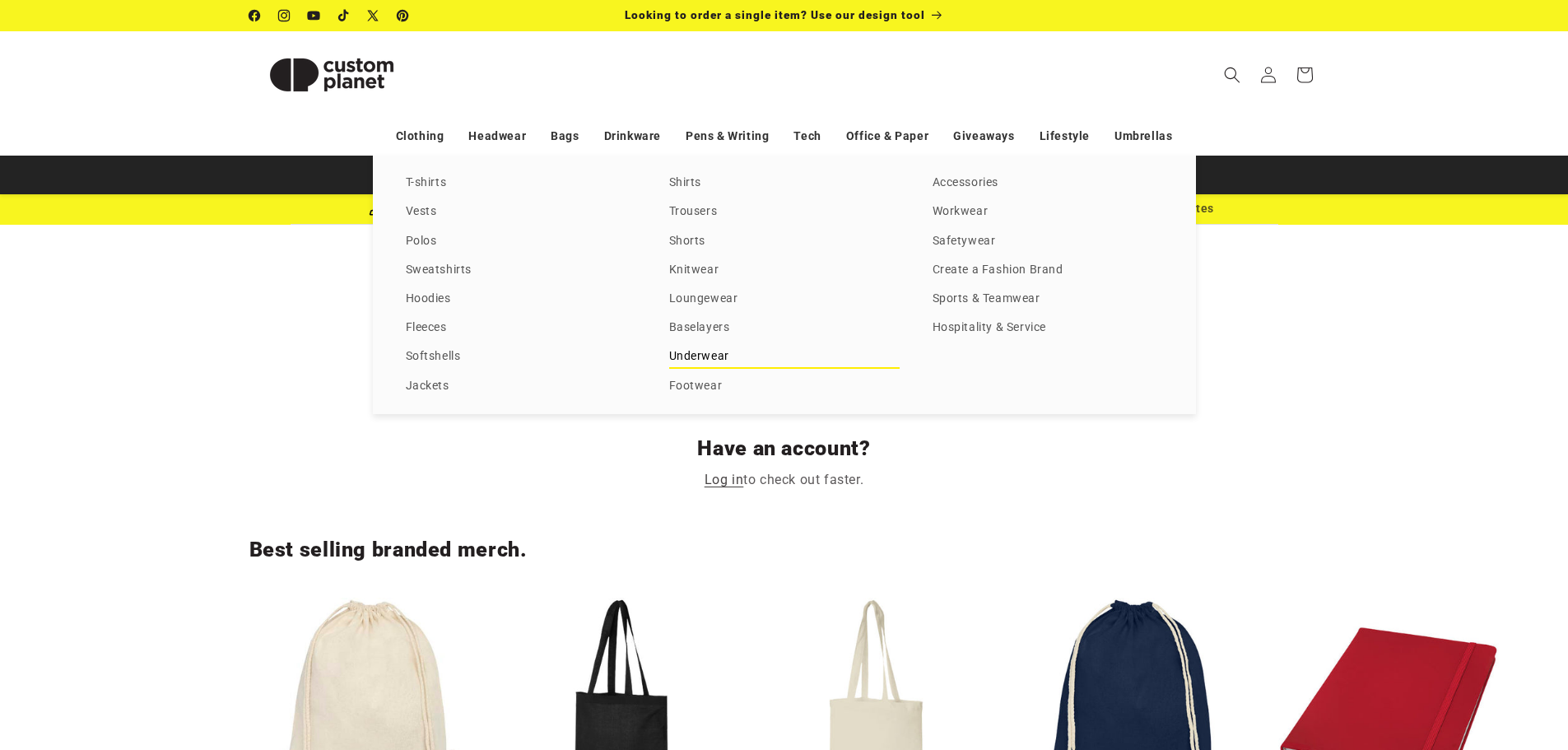
click at [711, 358] on link "Underwear" at bounding box center [784, 357] width 230 height 22
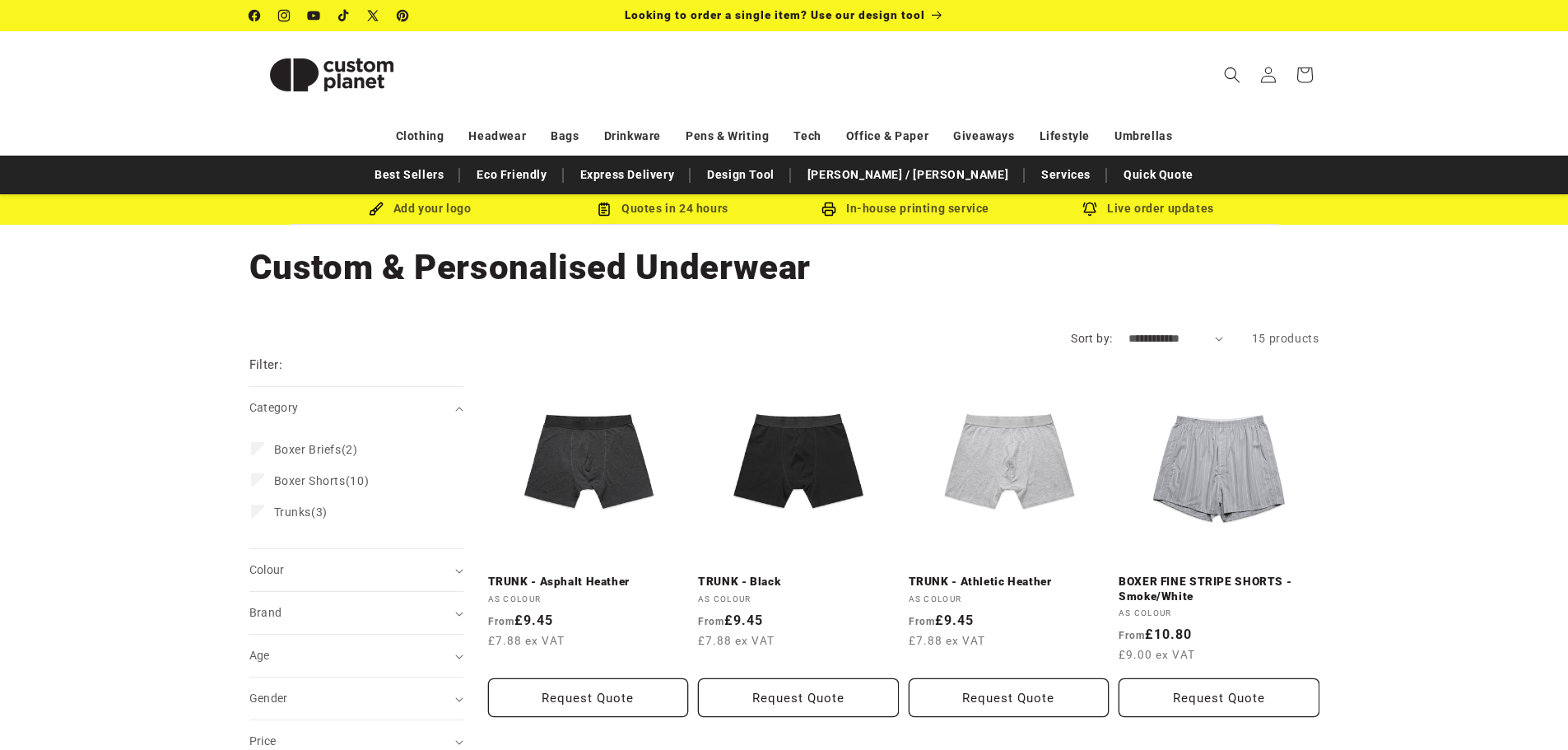
click at [705, 203] on div "Quotes in 24 hours" at bounding box center [662, 209] width 243 height 20
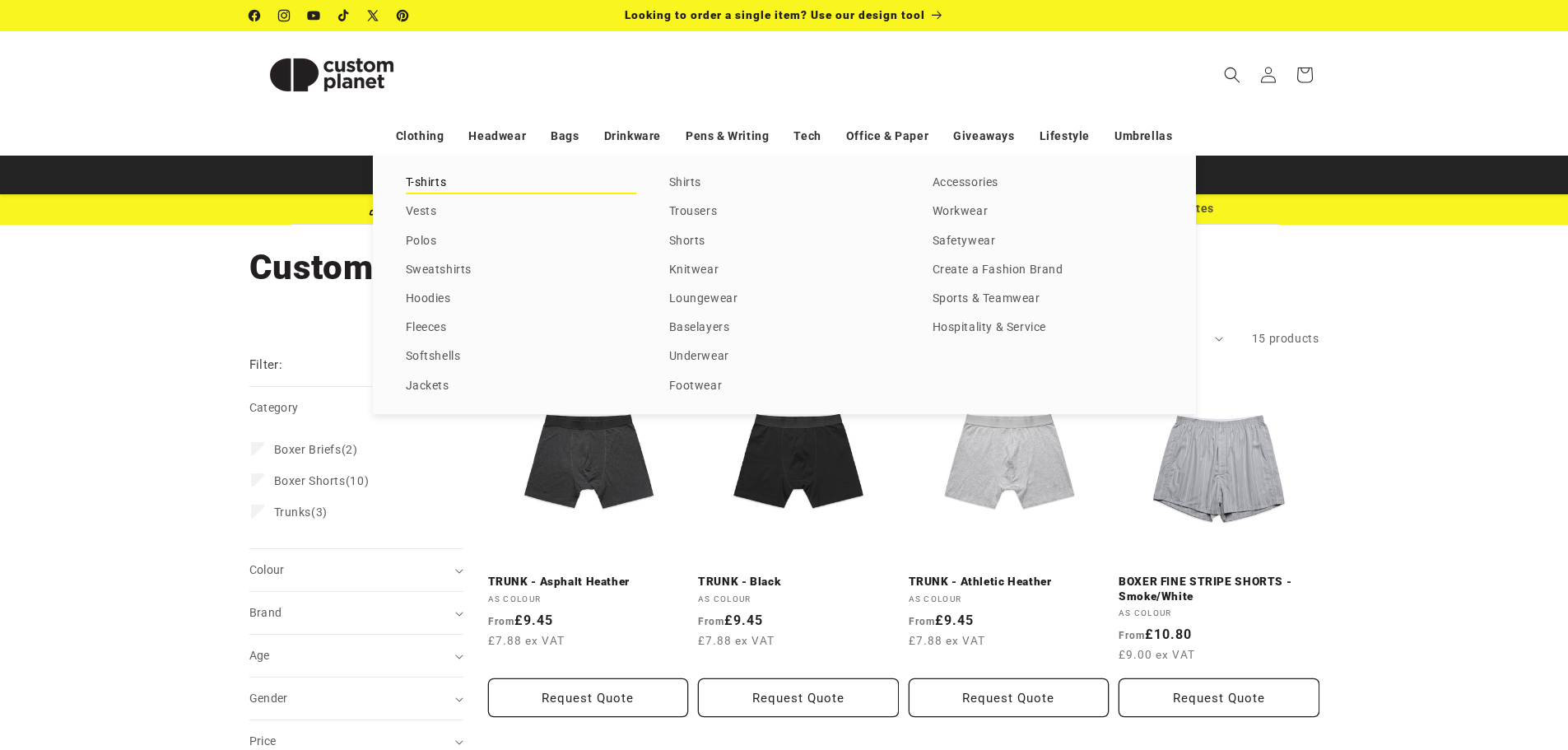
click at [447, 175] on link "T-shirts" at bounding box center [520, 183] width 230 height 22
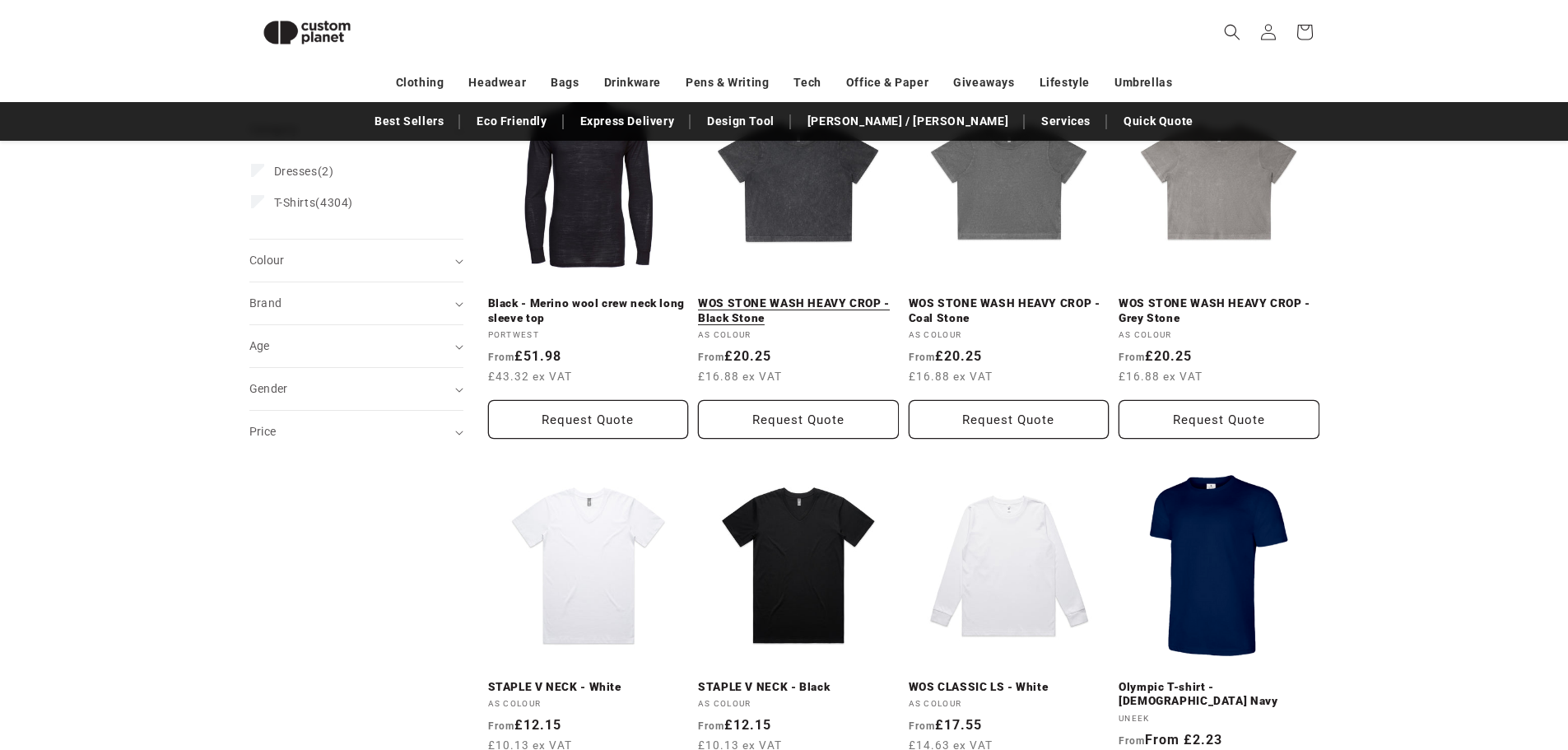
scroll to position [252, 0]
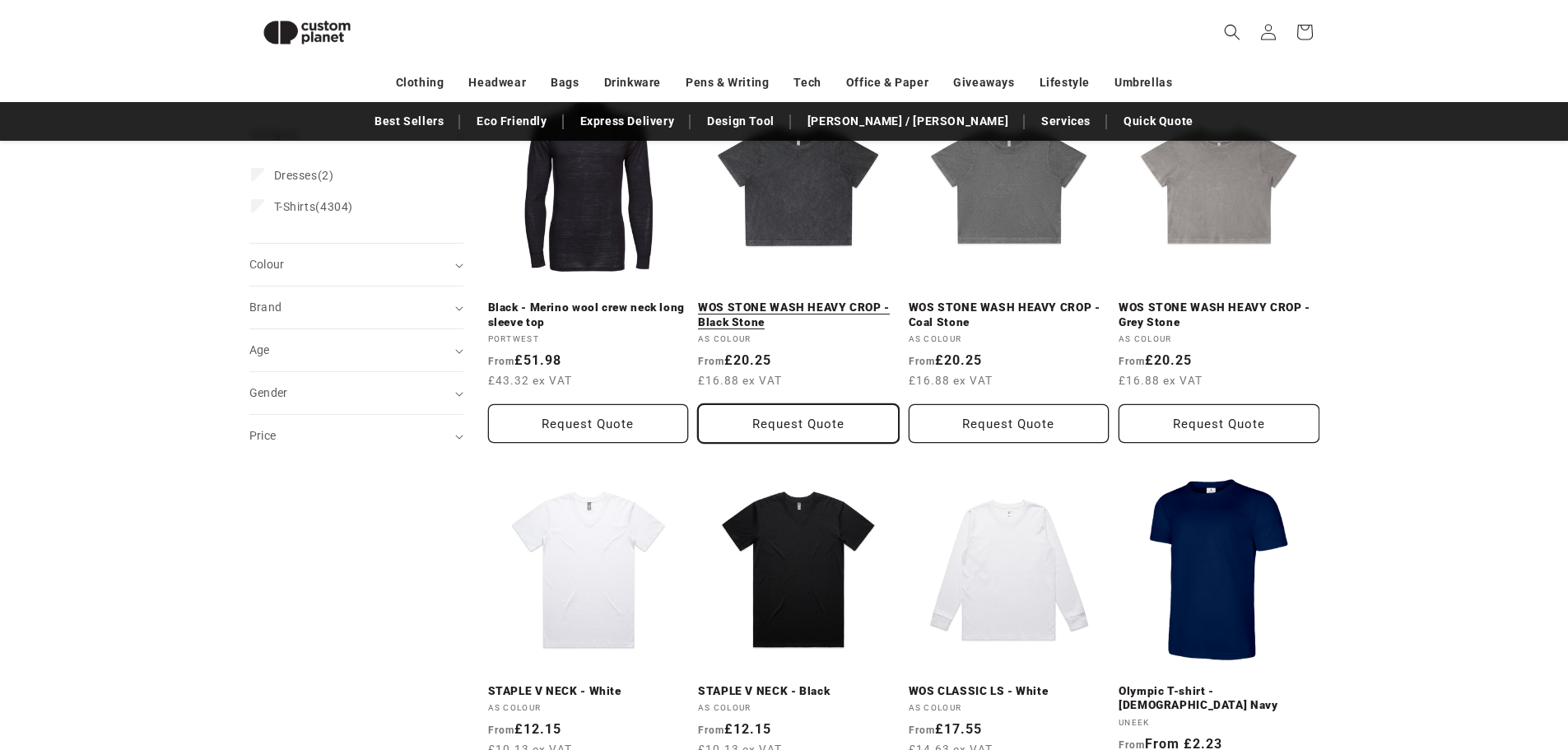
click at [769, 425] on button "Request Quote" at bounding box center [798, 423] width 201 height 39
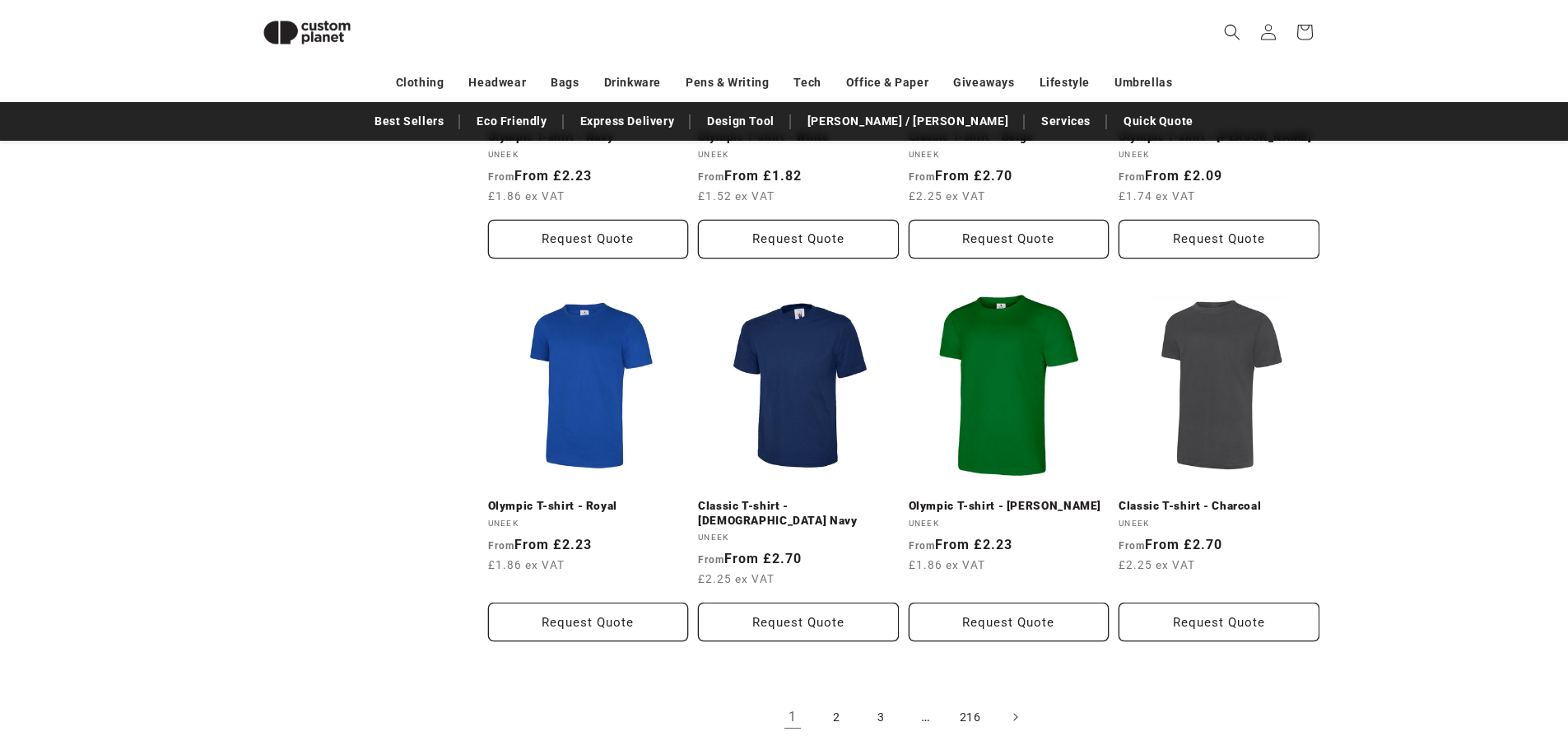
scroll to position [1898, 0]
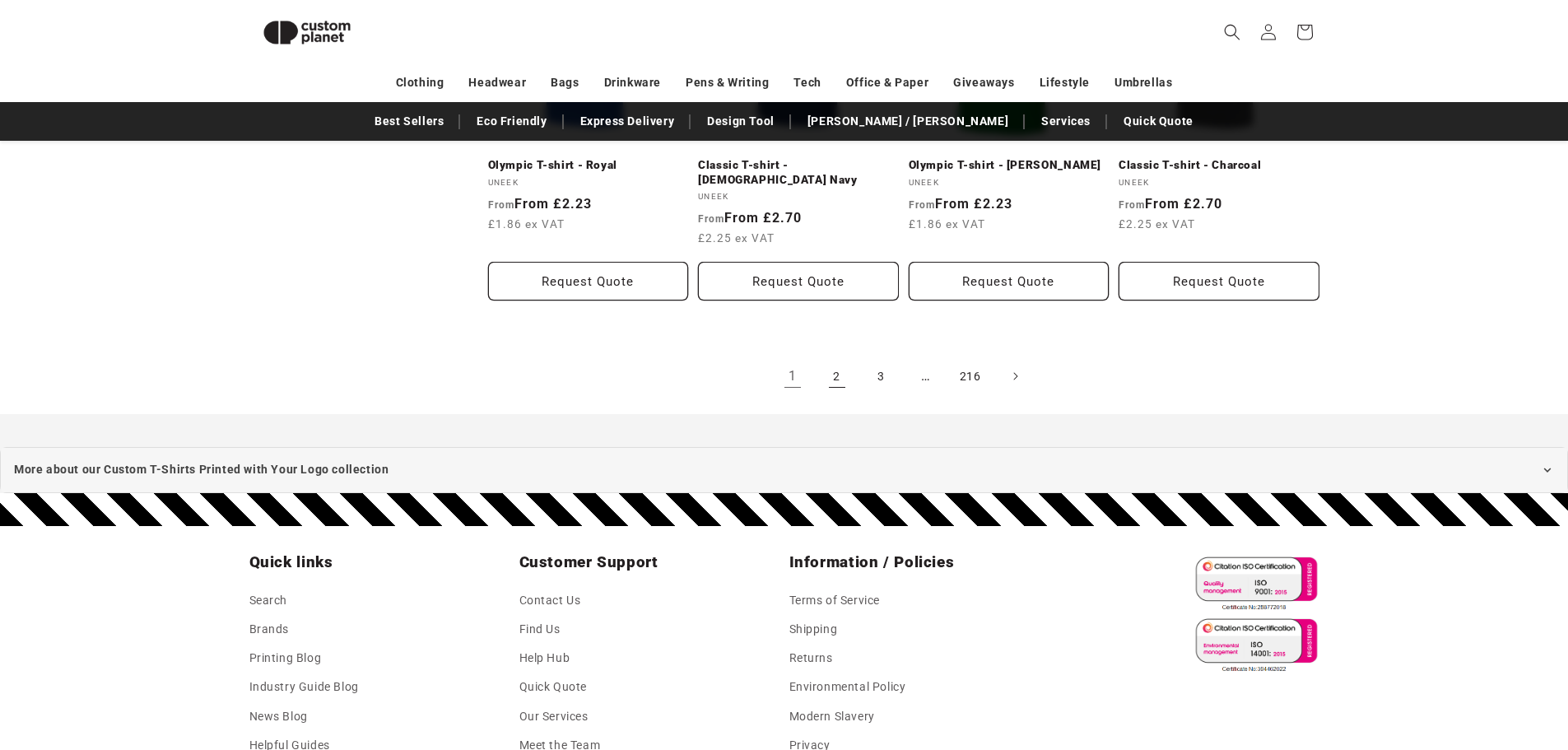
click at [839, 358] on link "2" at bounding box center [836, 376] width 36 height 36
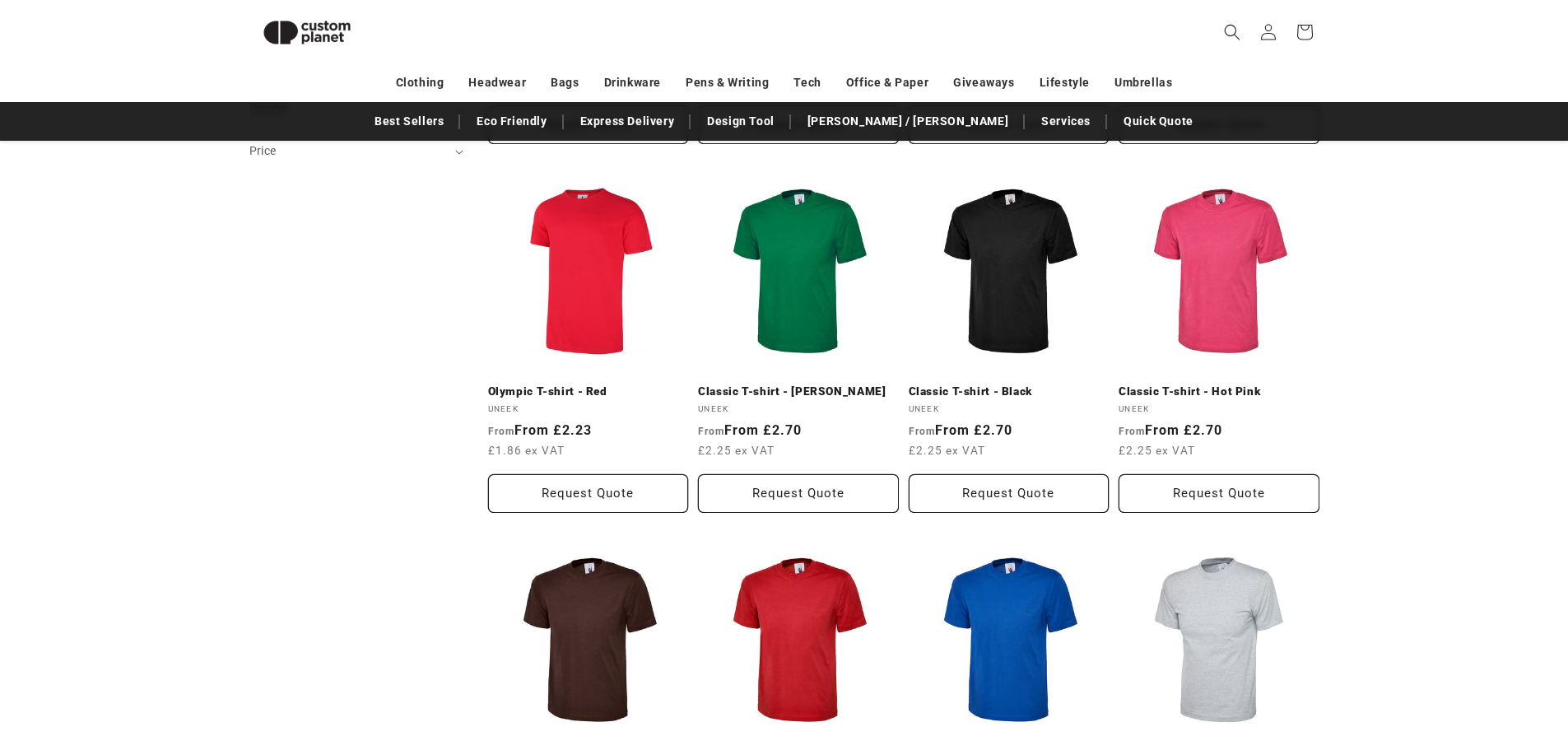
scroll to position [526, 0]
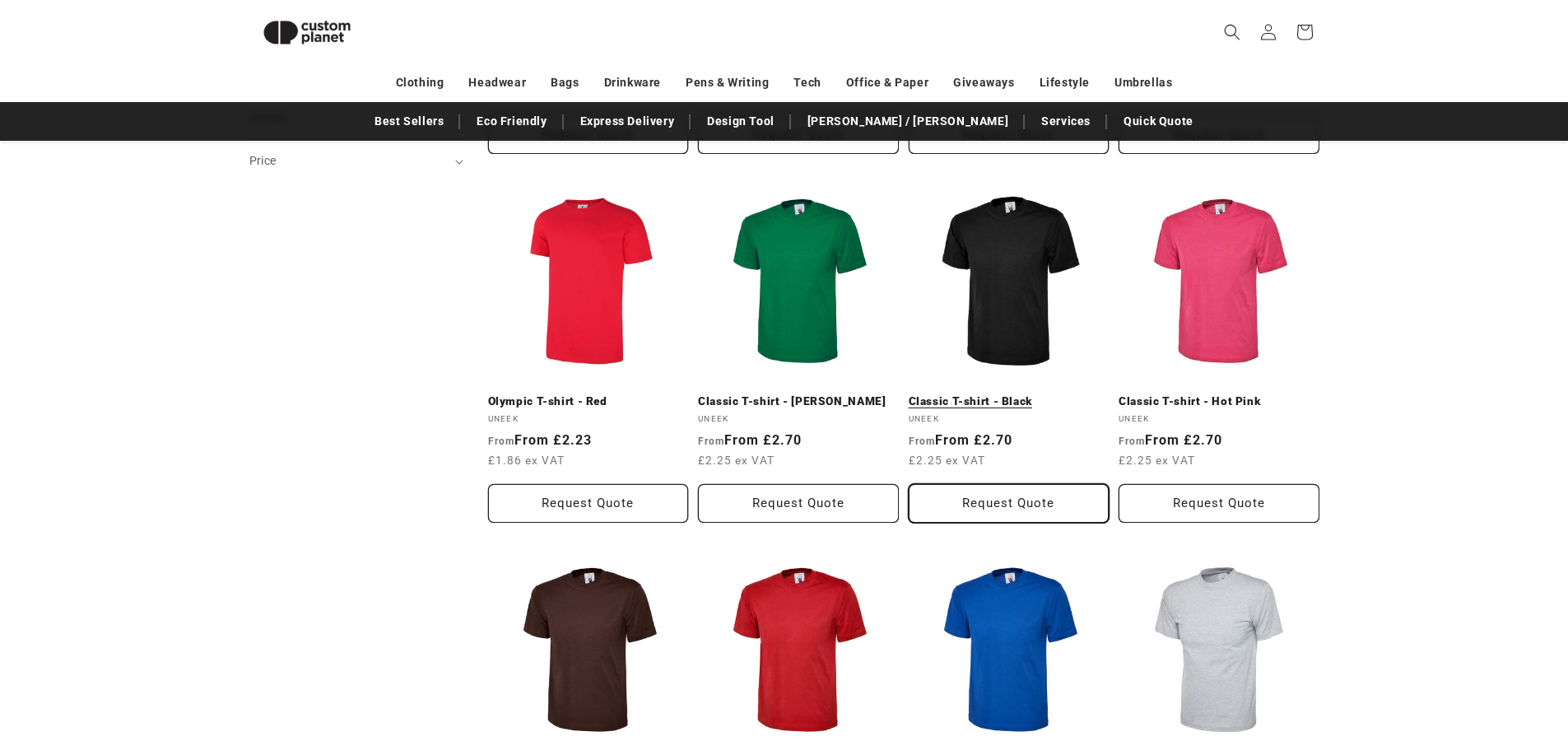
click at [1052, 511] on button "Request Quote" at bounding box center [1009, 503] width 201 height 39
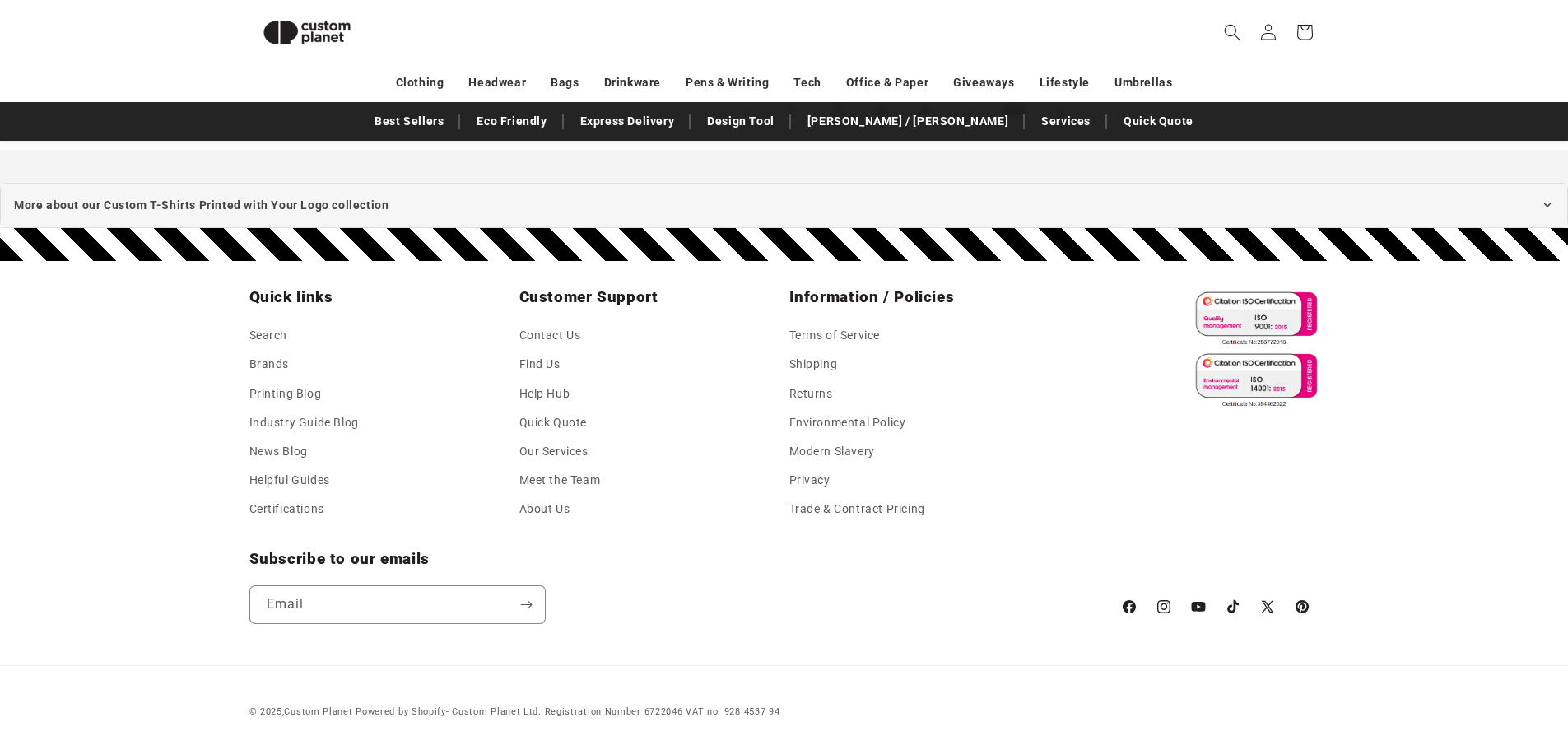
scroll to position [1845, 0]
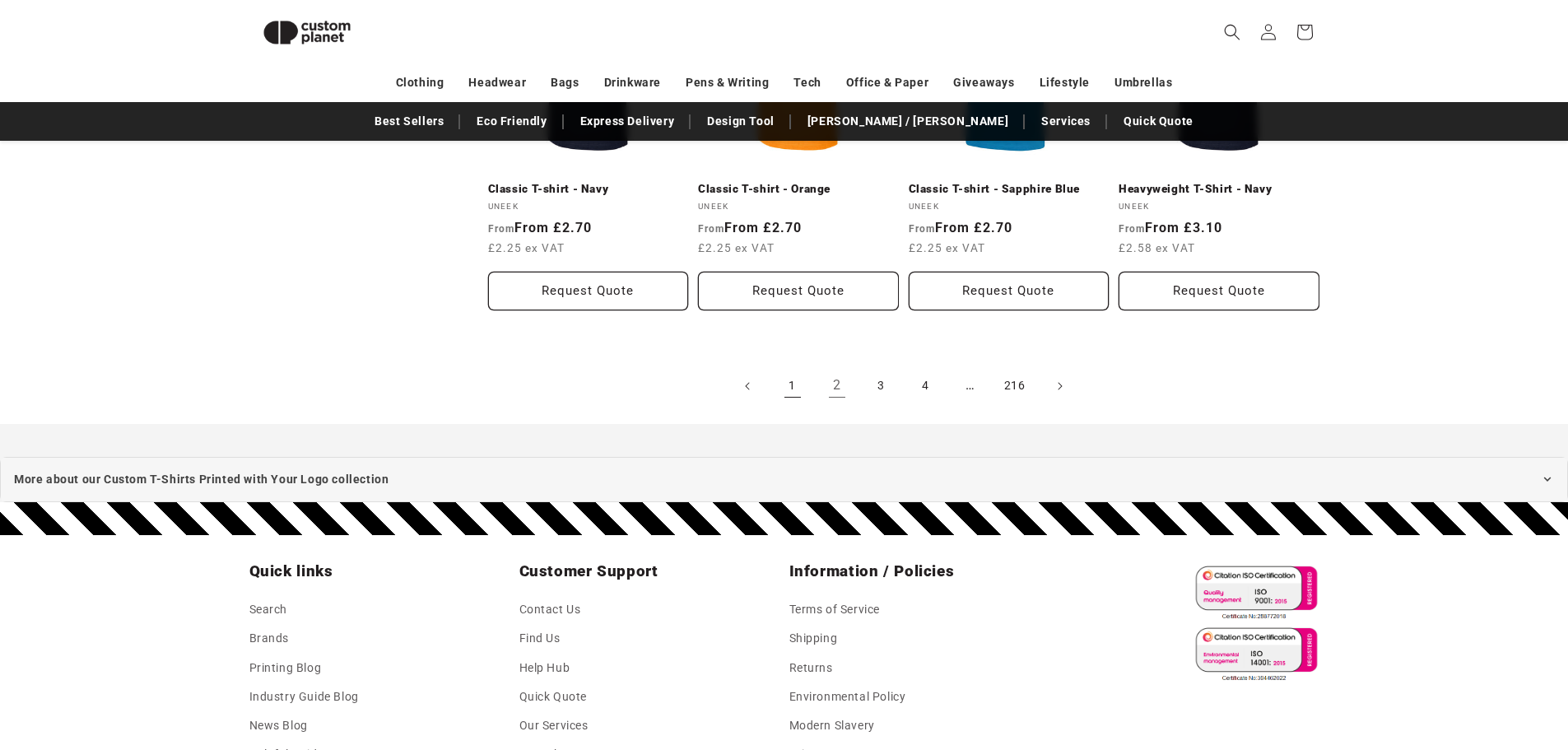
click at [797, 390] on link "1" at bounding box center [792, 385] width 36 height 36
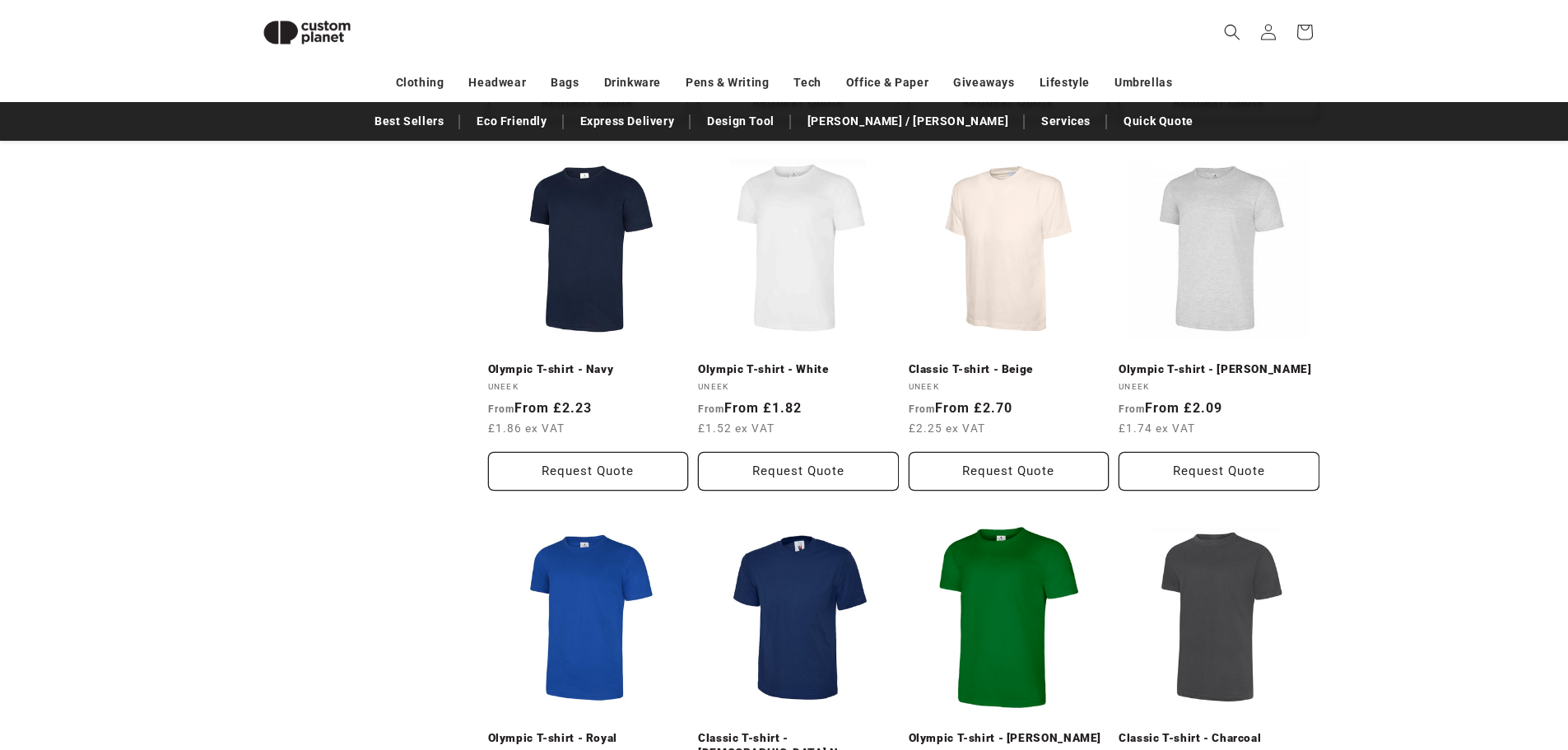
scroll to position [1349, 0]
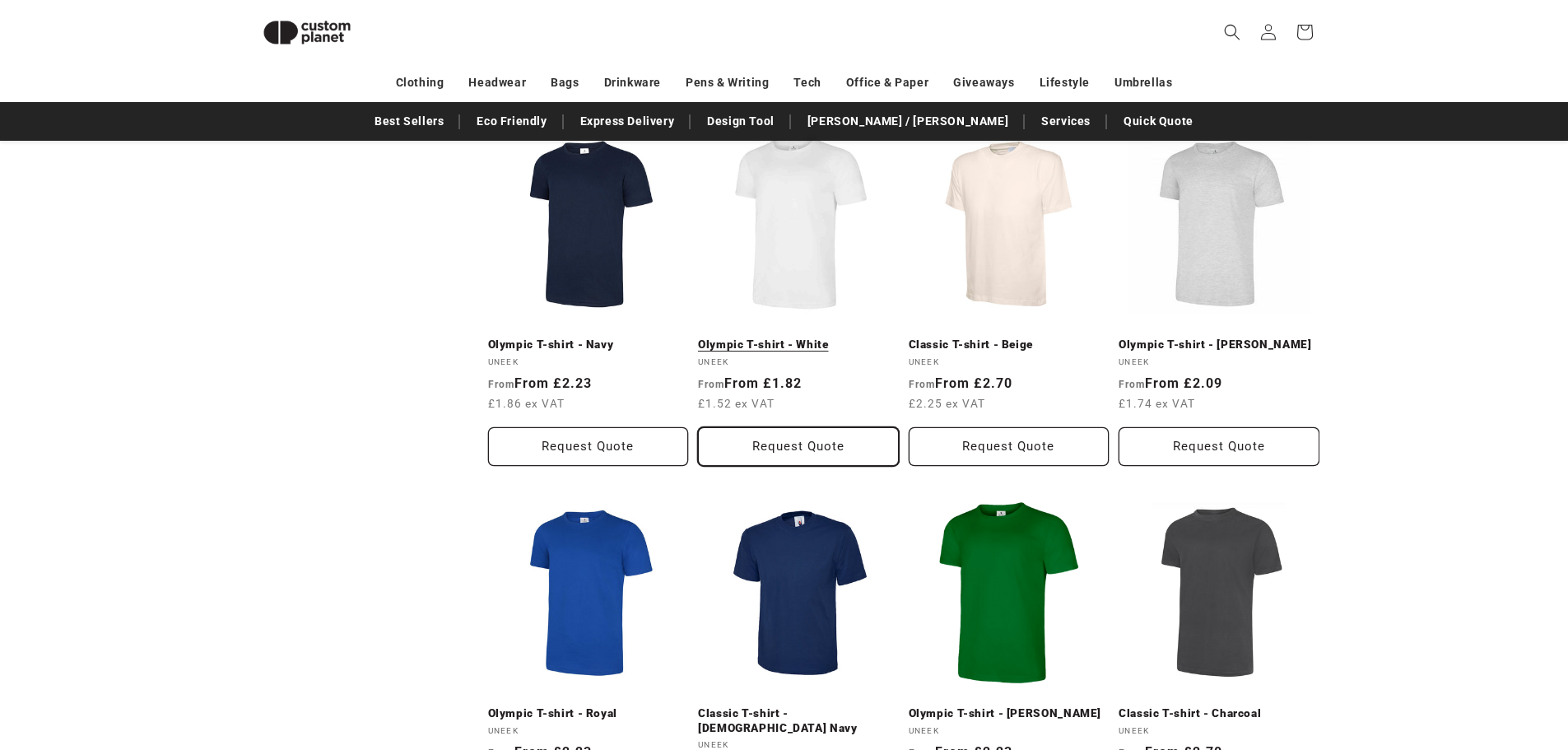
click at [814, 427] on button "Request Quote" at bounding box center [798, 446] width 201 height 39
click at [784, 444] on button "Request Quote" at bounding box center [798, 446] width 201 height 39
click at [805, 442] on button "Request Quote" at bounding box center [798, 446] width 201 height 39
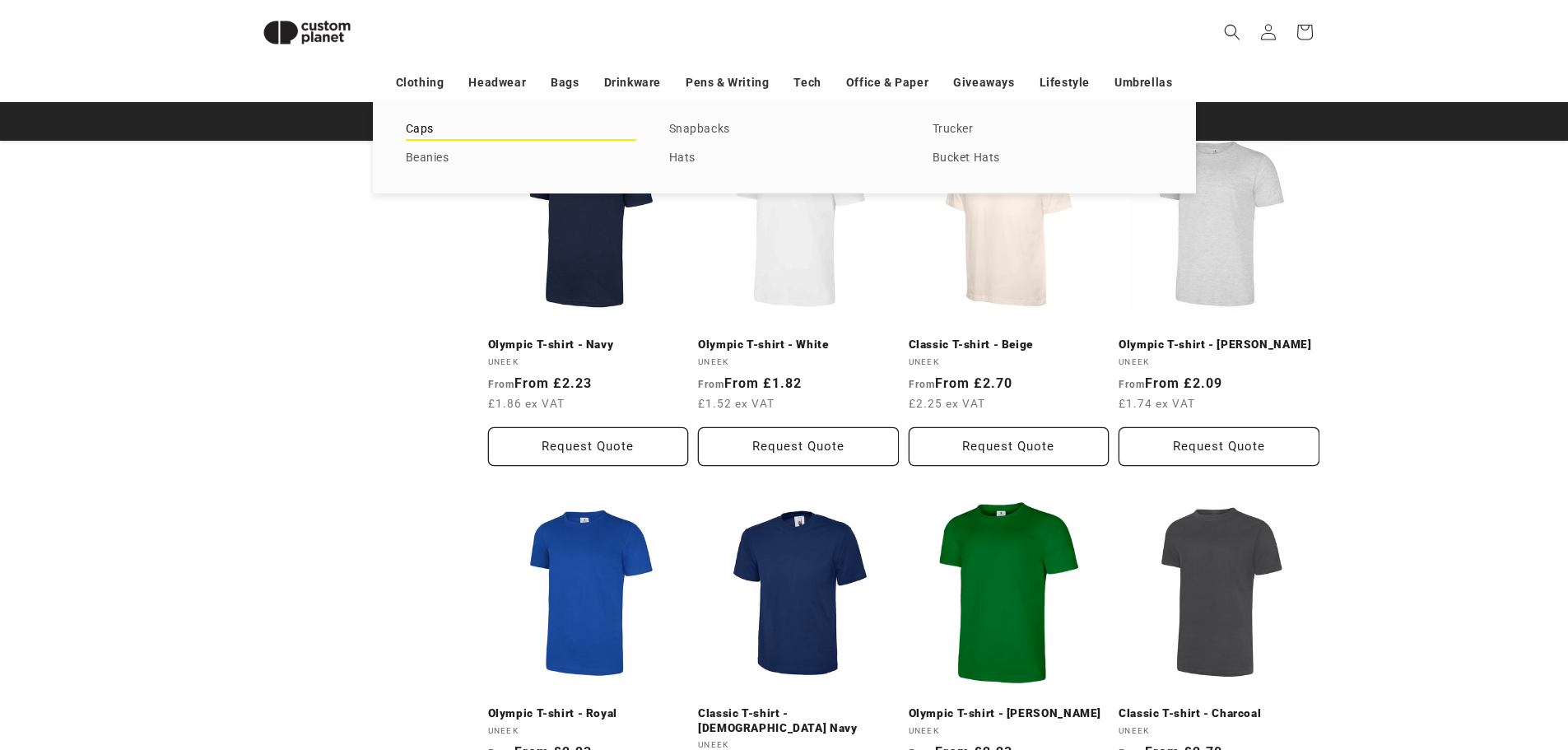
click at [430, 125] on link "Caps" at bounding box center [520, 129] width 230 height 22
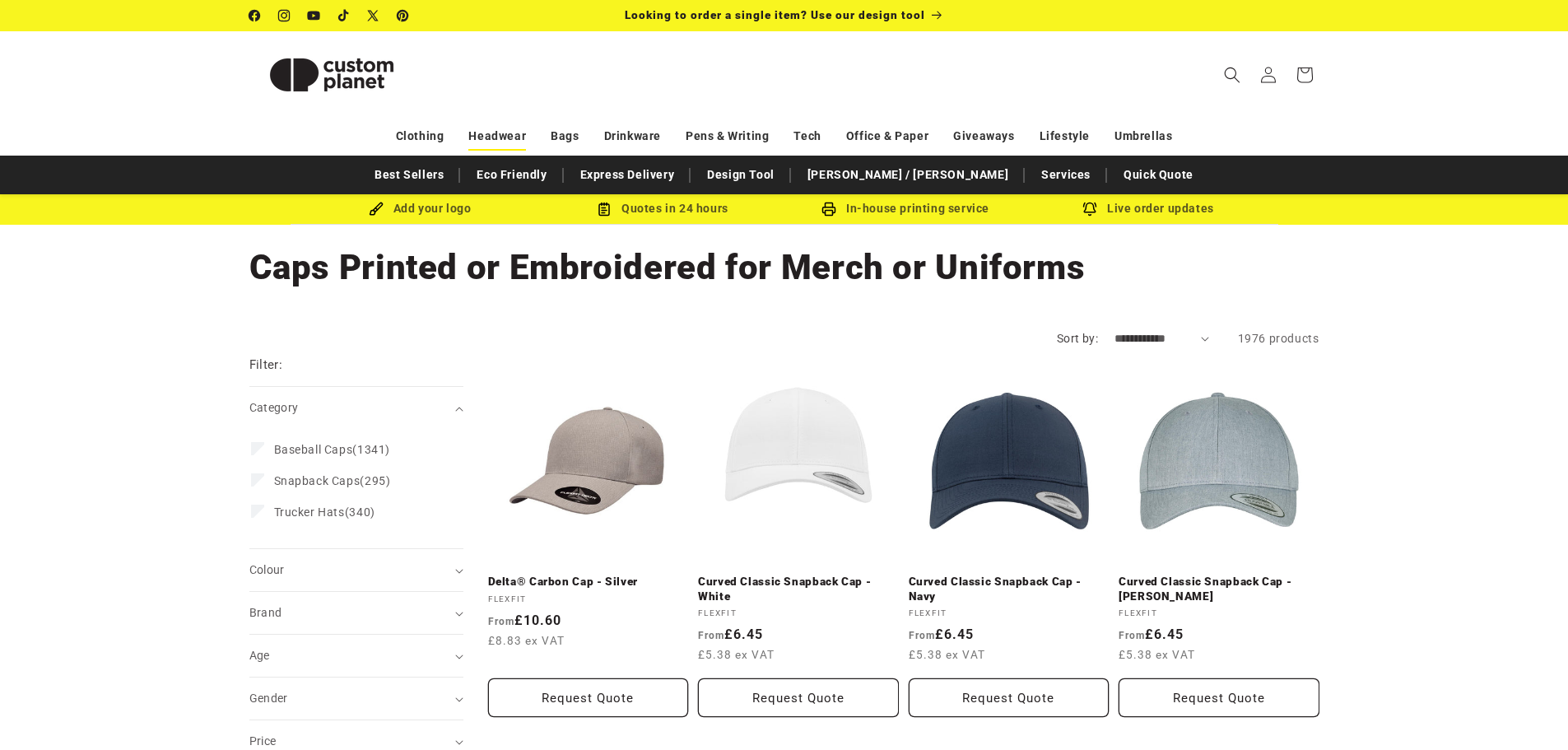
click at [496, 131] on link "Headwear" at bounding box center [497, 136] width 57 height 29
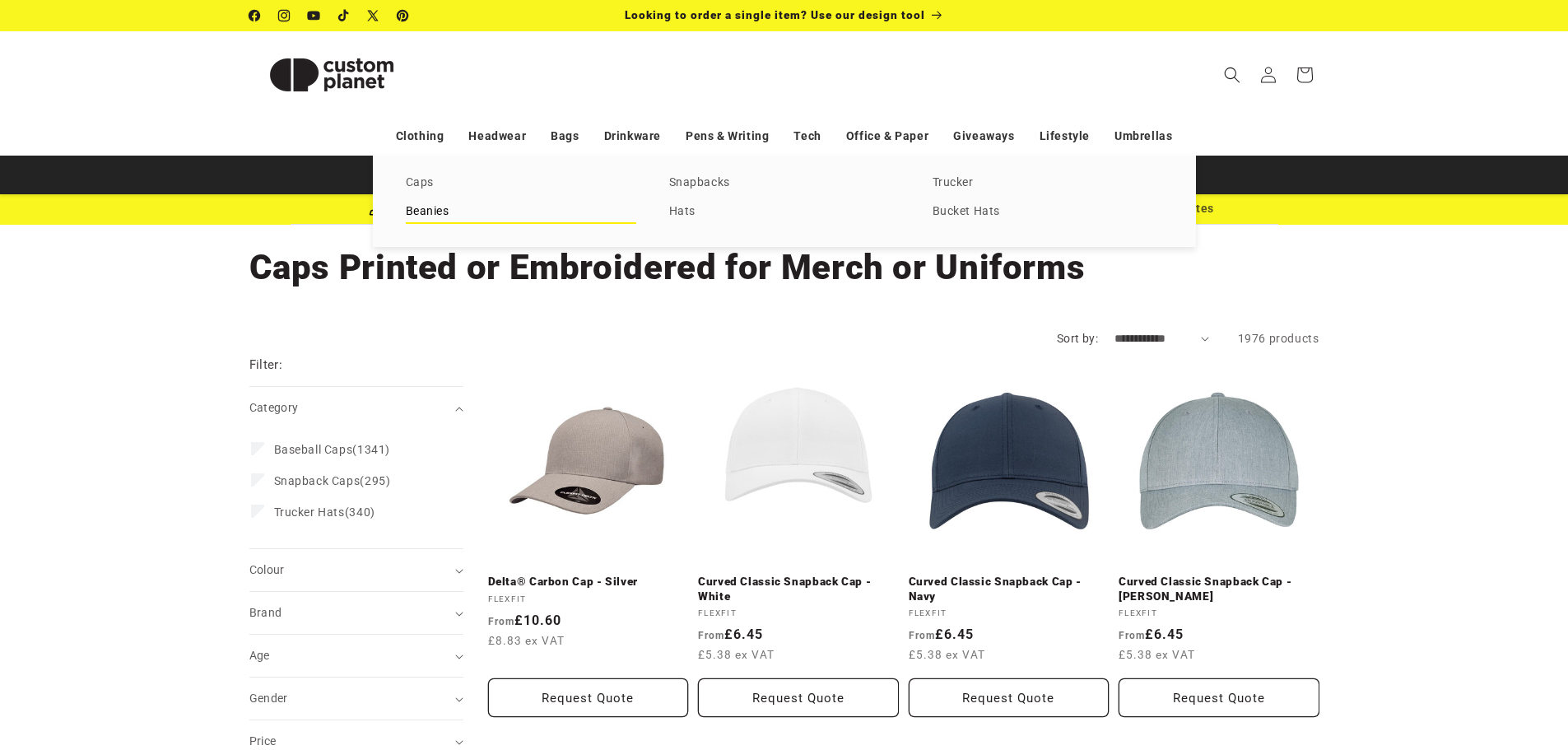
click at [463, 207] on link "Beanies" at bounding box center [520, 212] width 230 height 22
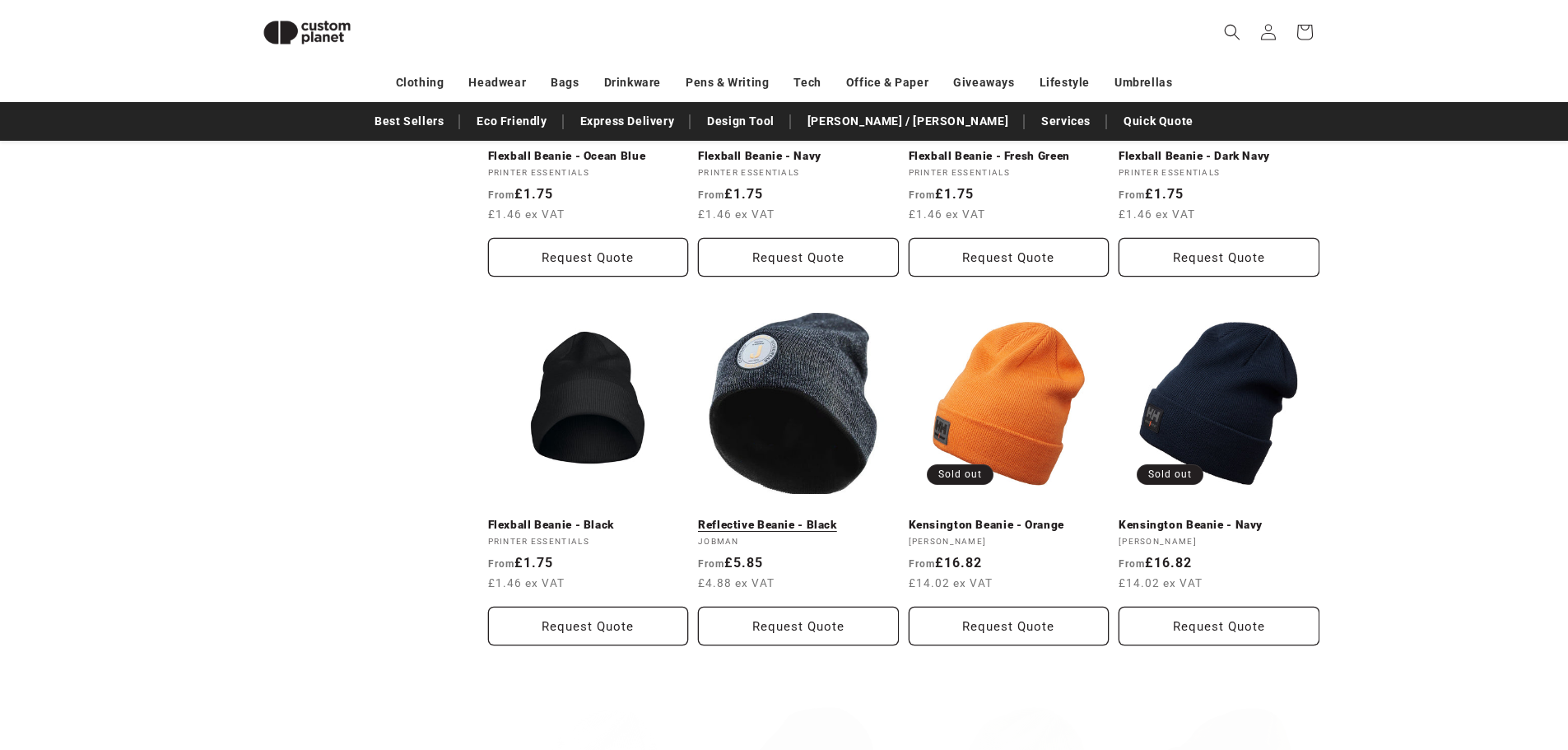
scroll to position [801, 0]
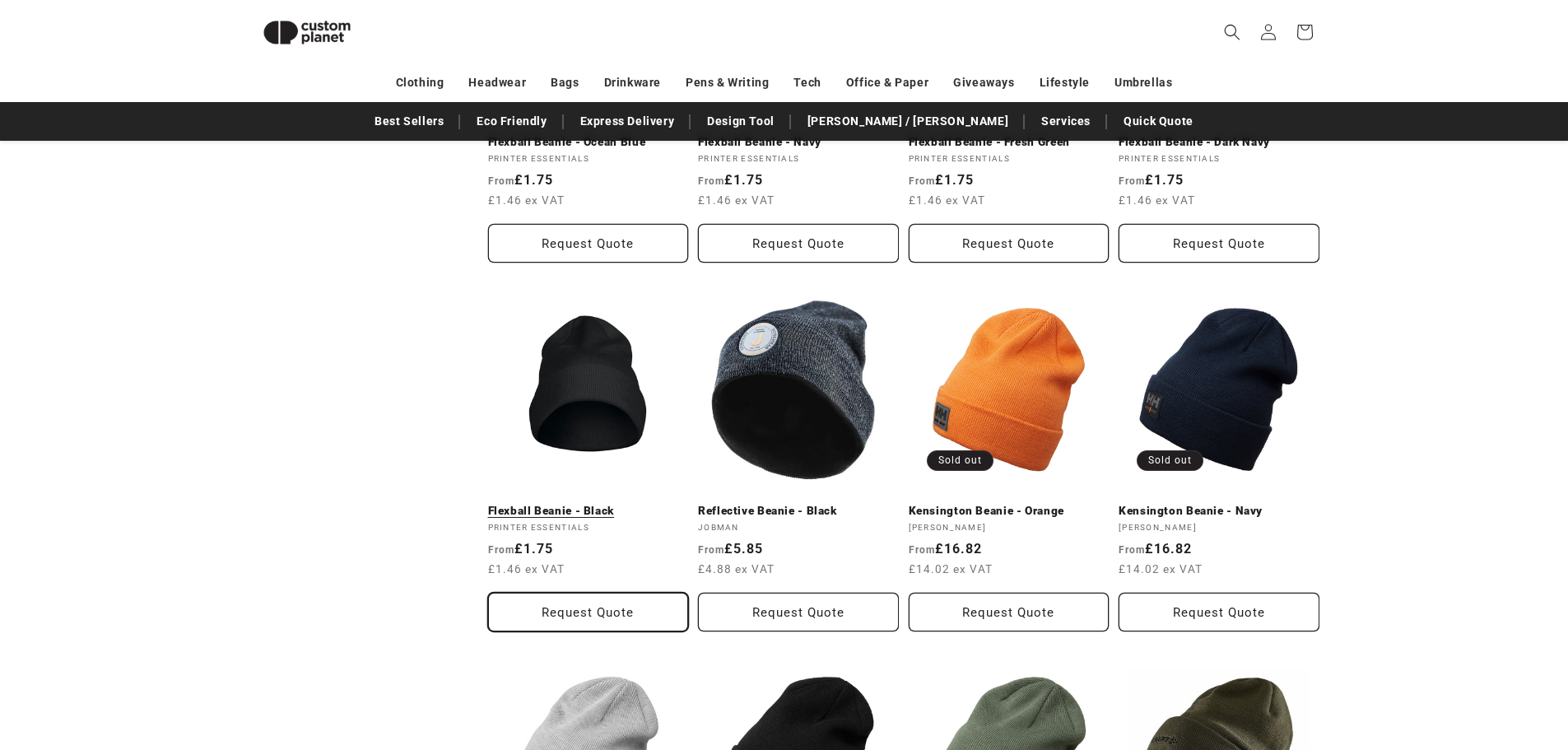
click at [614, 592] on button "Request Quote" at bounding box center [588, 611] width 201 height 39
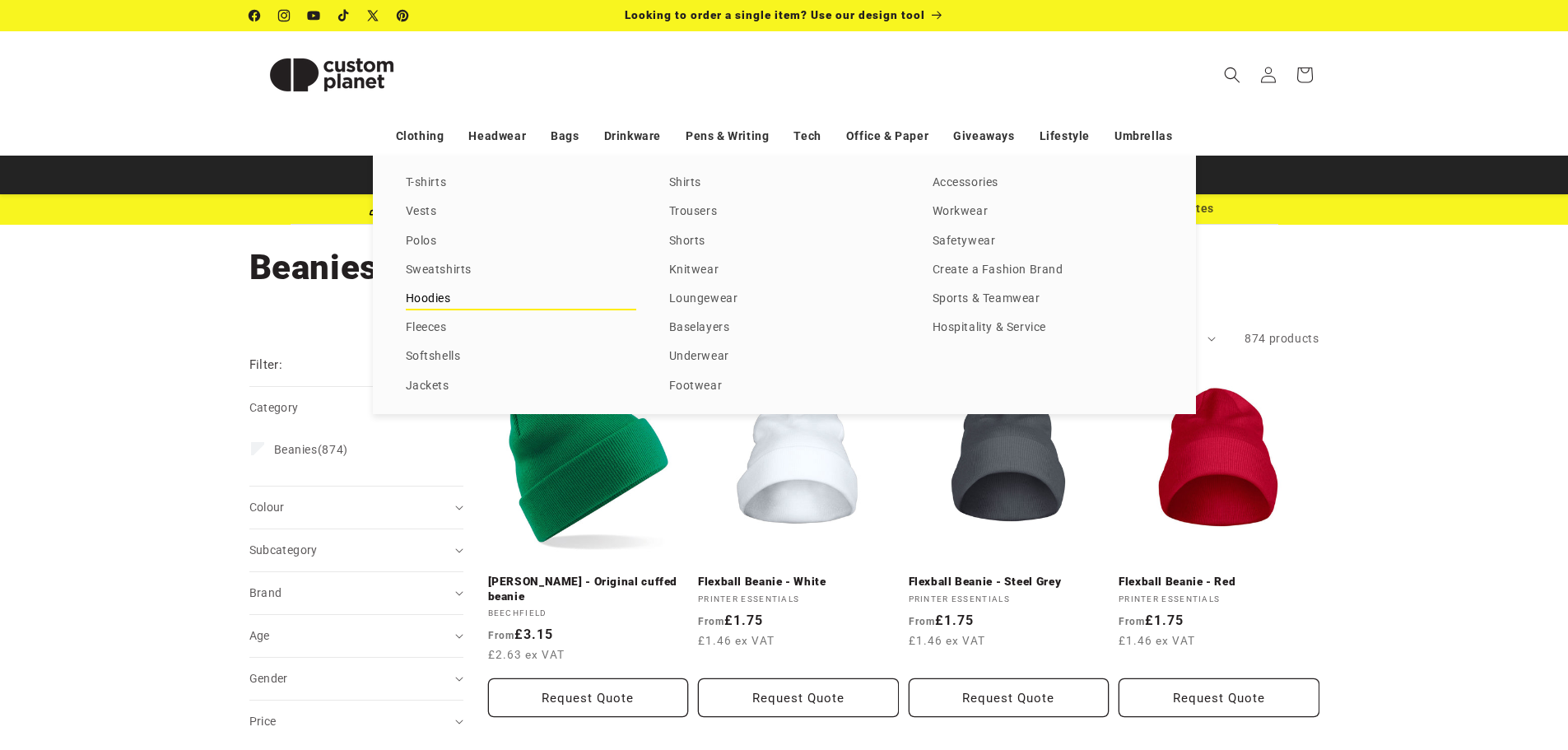
click at [434, 301] on link "Hoodies" at bounding box center [520, 299] width 230 height 22
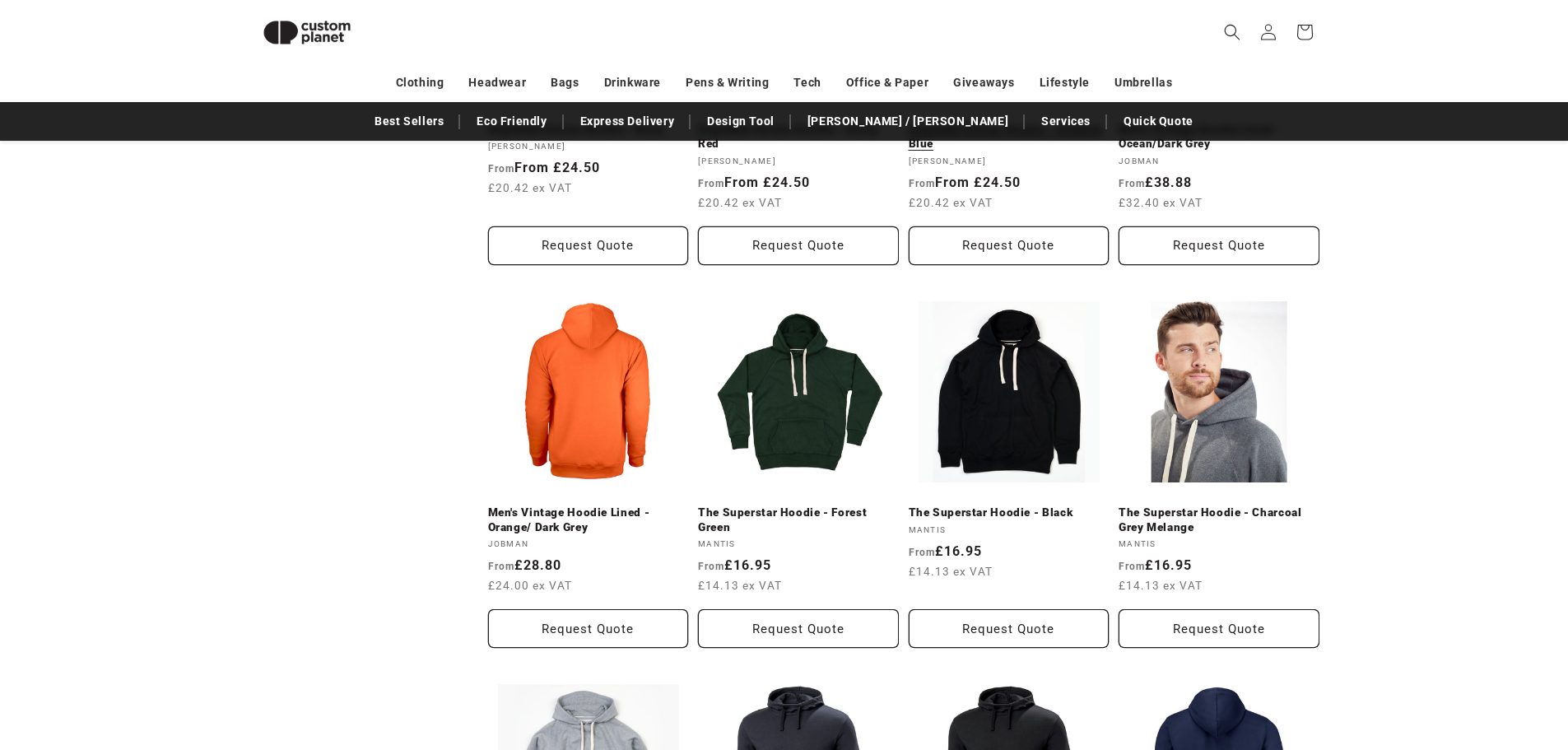
scroll to position [801, 0]
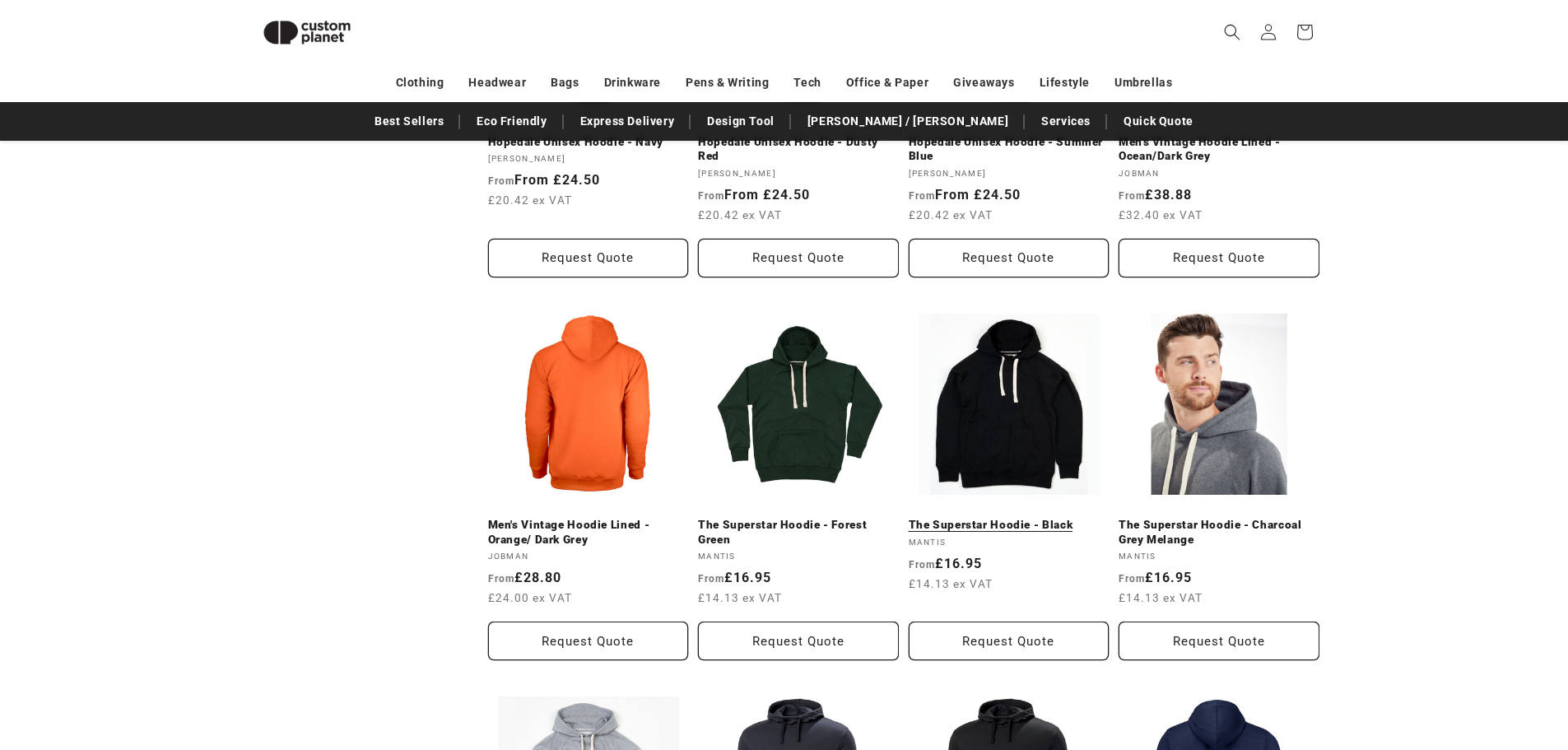
click at [1039, 517] on link "The Superstar Hoodie - Black" at bounding box center [1009, 525] width 201 height 15
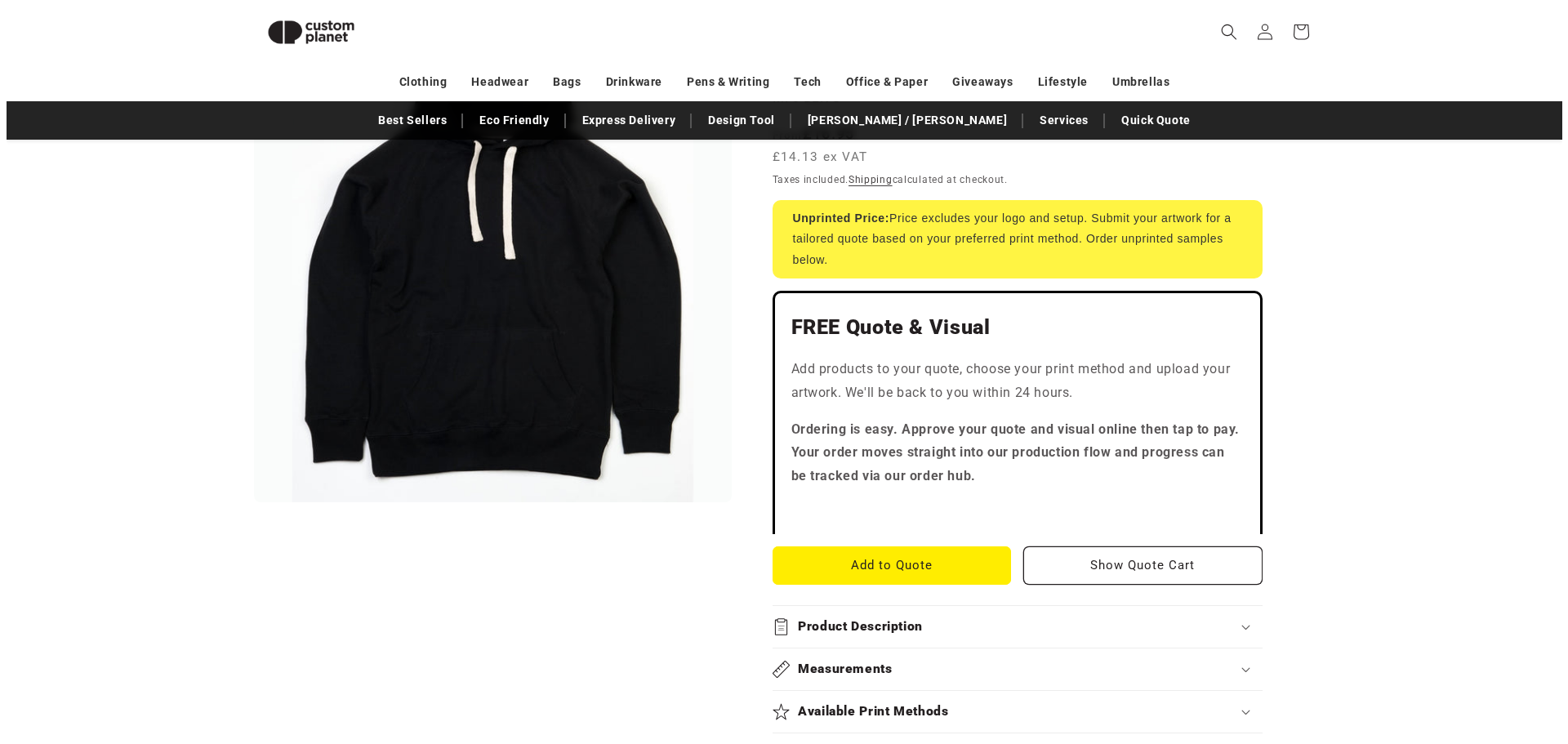
scroll to position [250, 0]
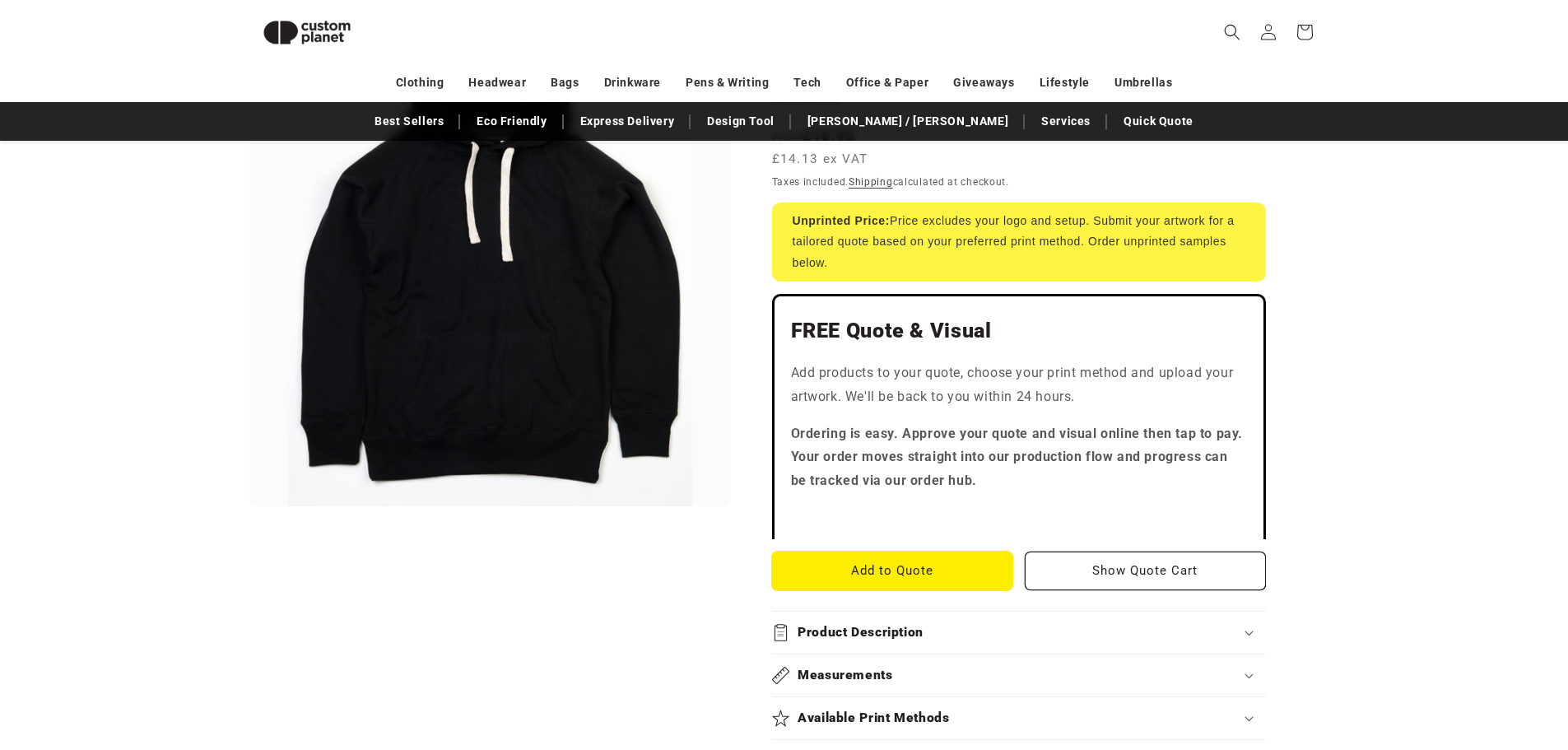
click at [918, 570] on button "Add to Quote" at bounding box center [893, 571] width 241 height 39
